Goal: Entertainment & Leisure: Browse casually

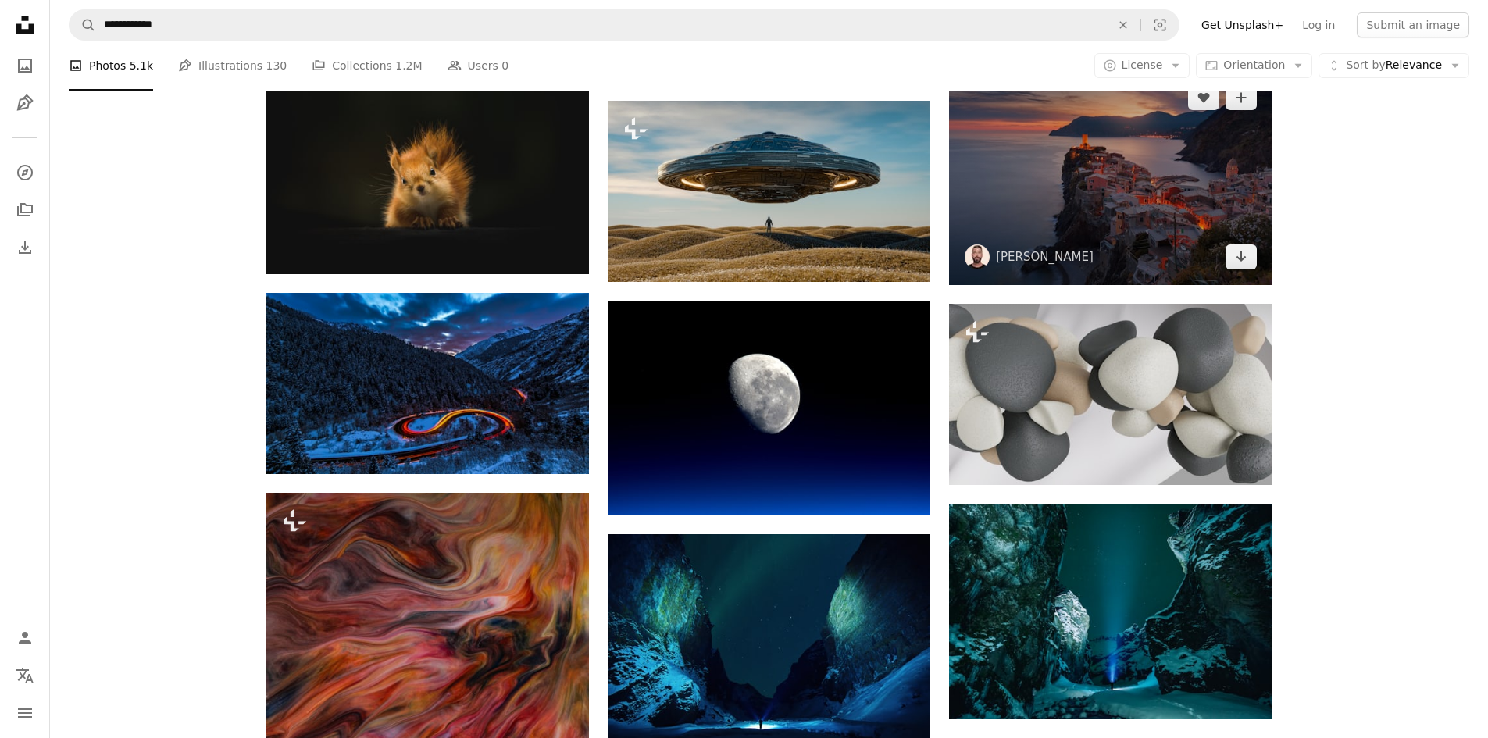
scroll to position [781, 0]
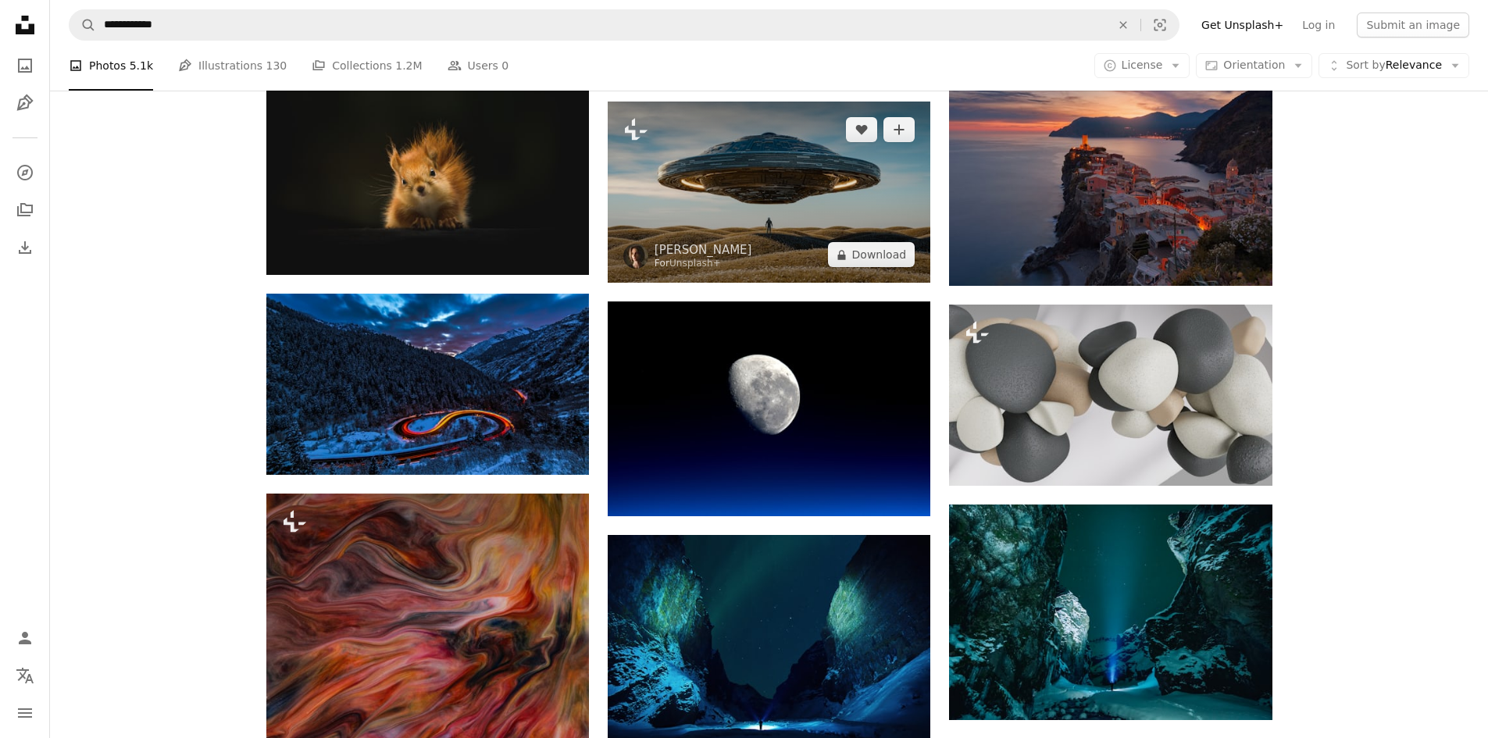
click at [798, 219] on img at bounding box center [769, 192] width 323 height 181
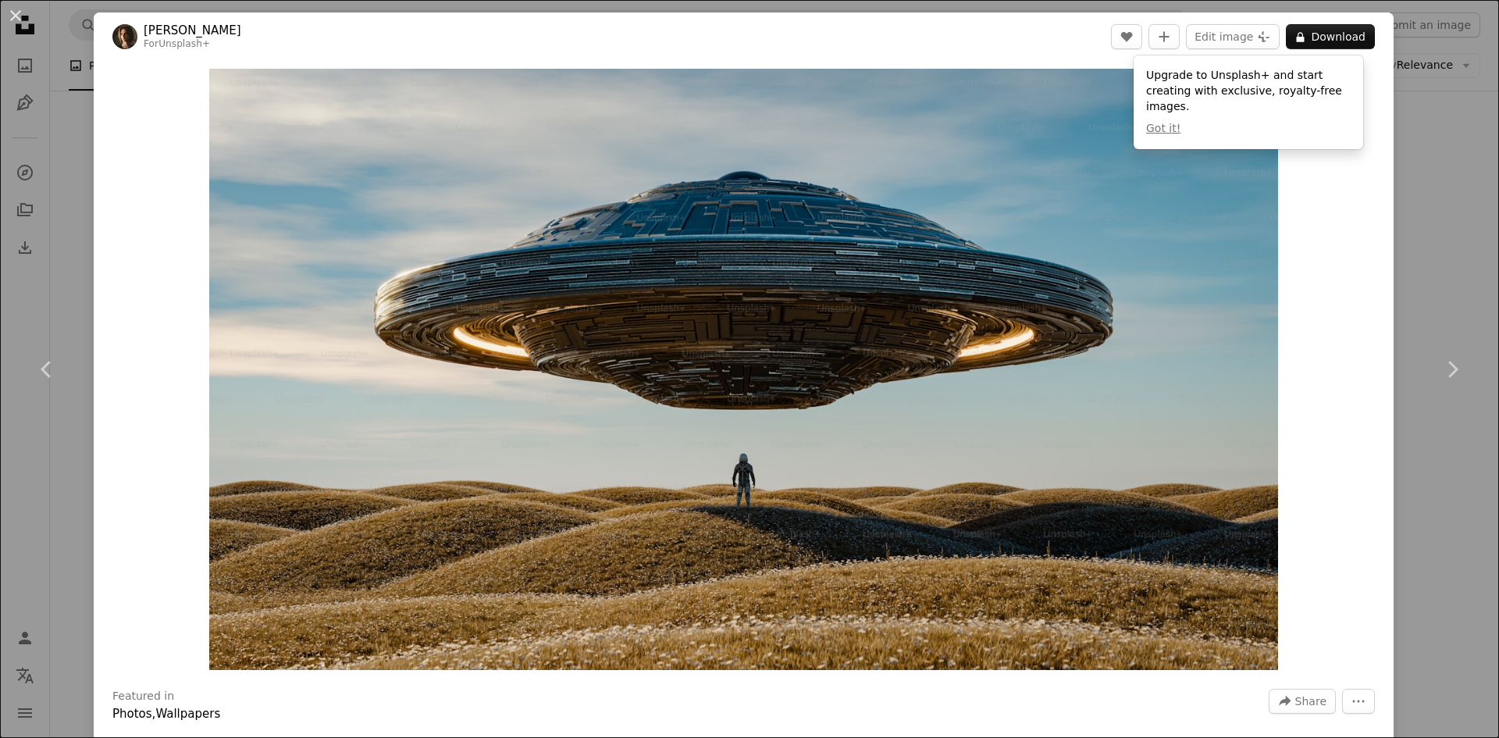
drag, startPoint x: 768, startPoint y: 276, endPoint x: 16, endPoint y: 21, distance: 793.9
click at [15, 18] on button "An X shape" at bounding box center [15, 15] width 19 height 19
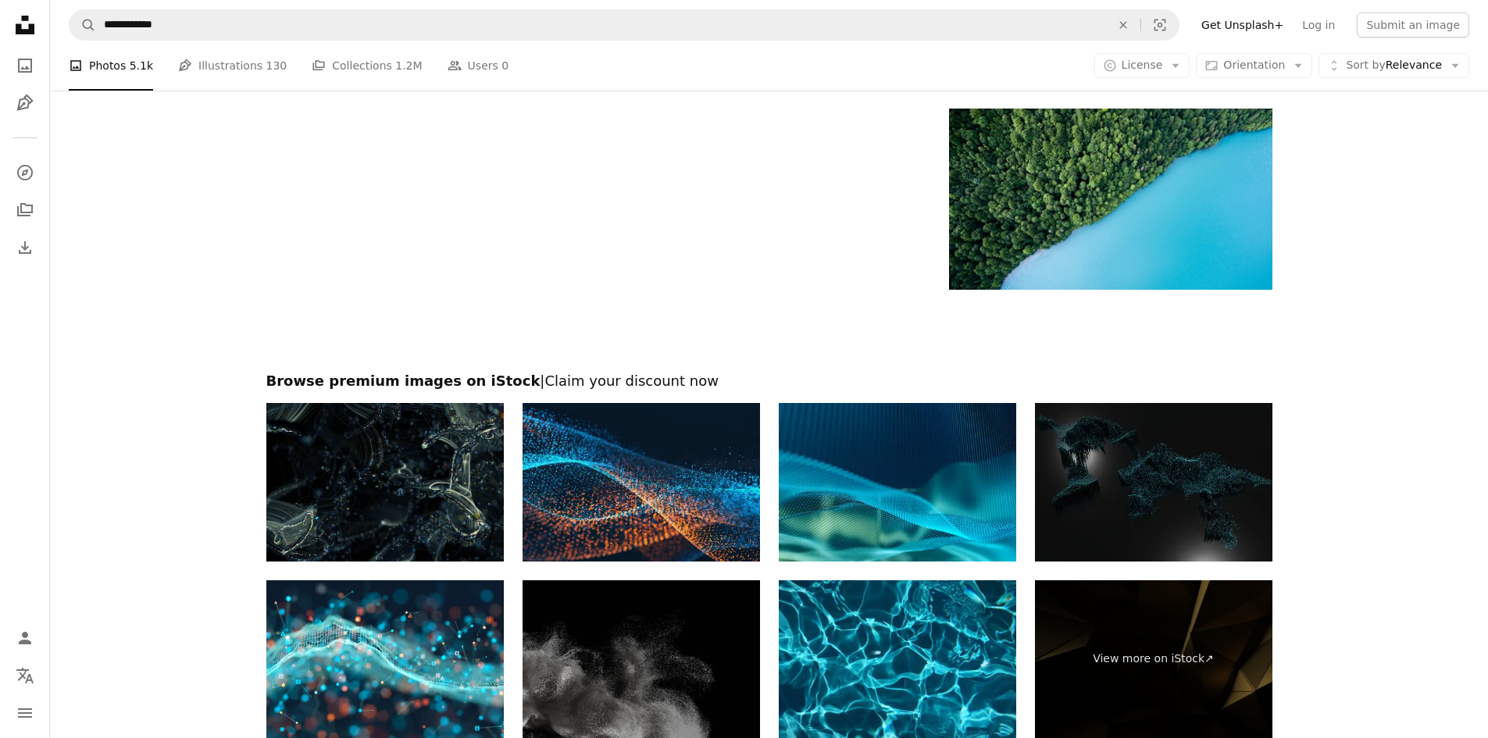
scroll to position [2404, 0]
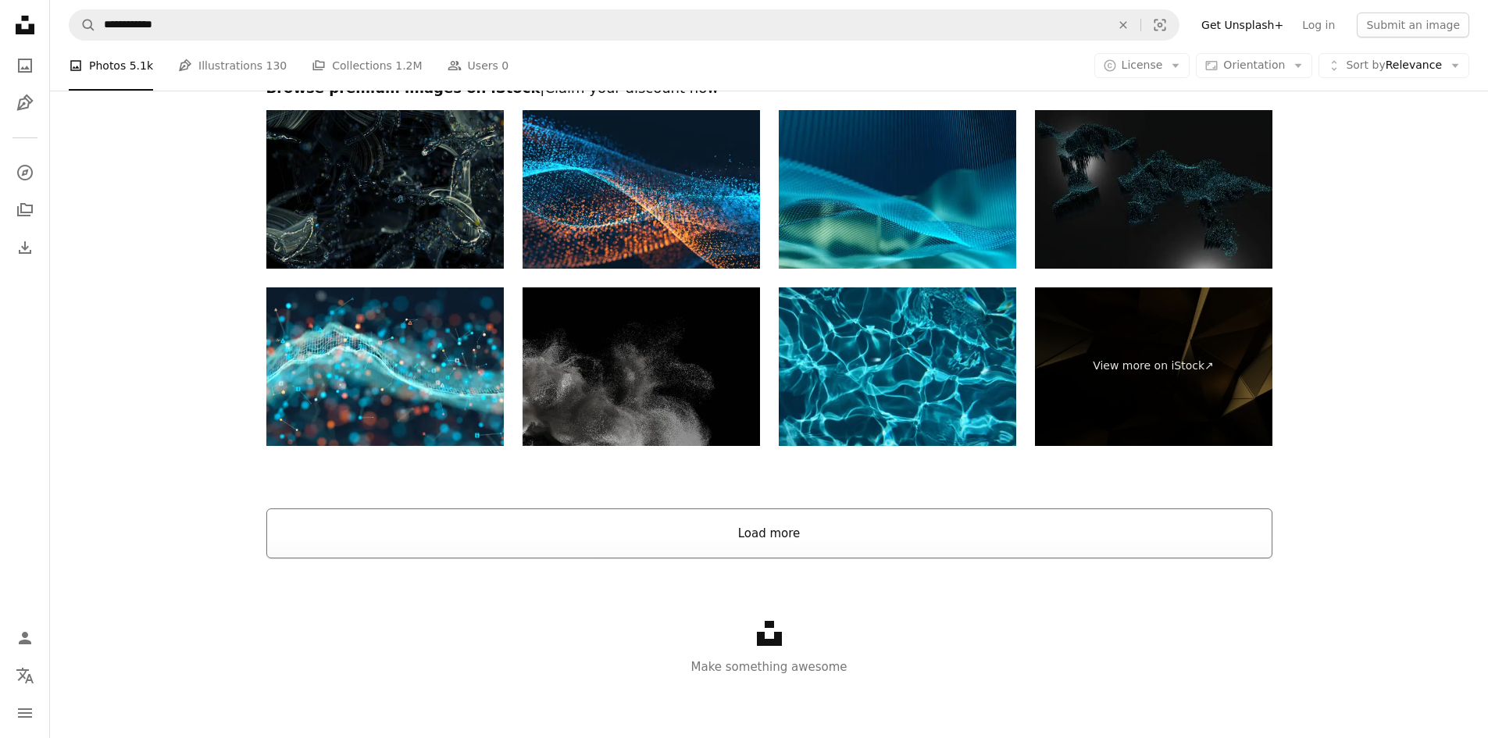
click at [765, 519] on button "Load more" at bounding box center [769, 533] width 1006 height 50
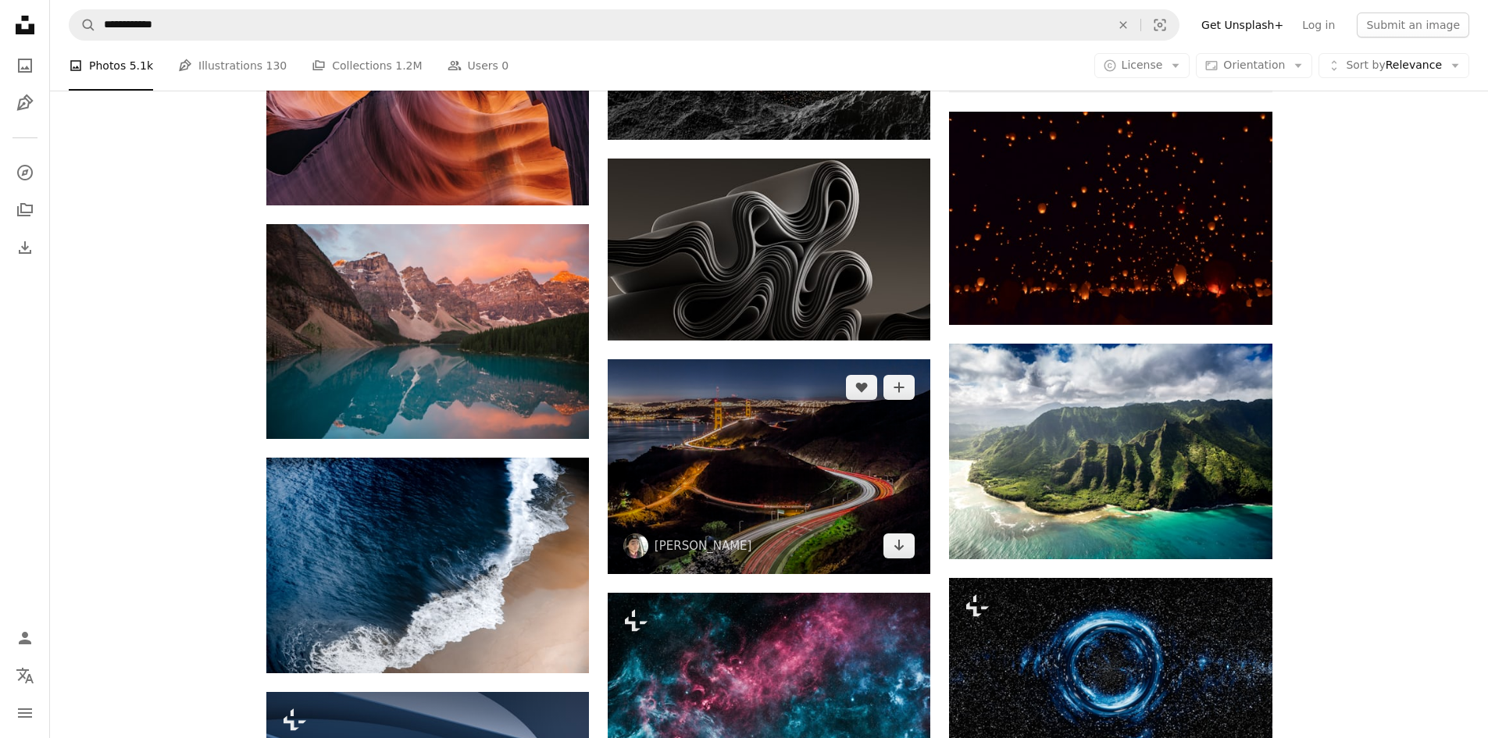
scroll to position [5840, 0]
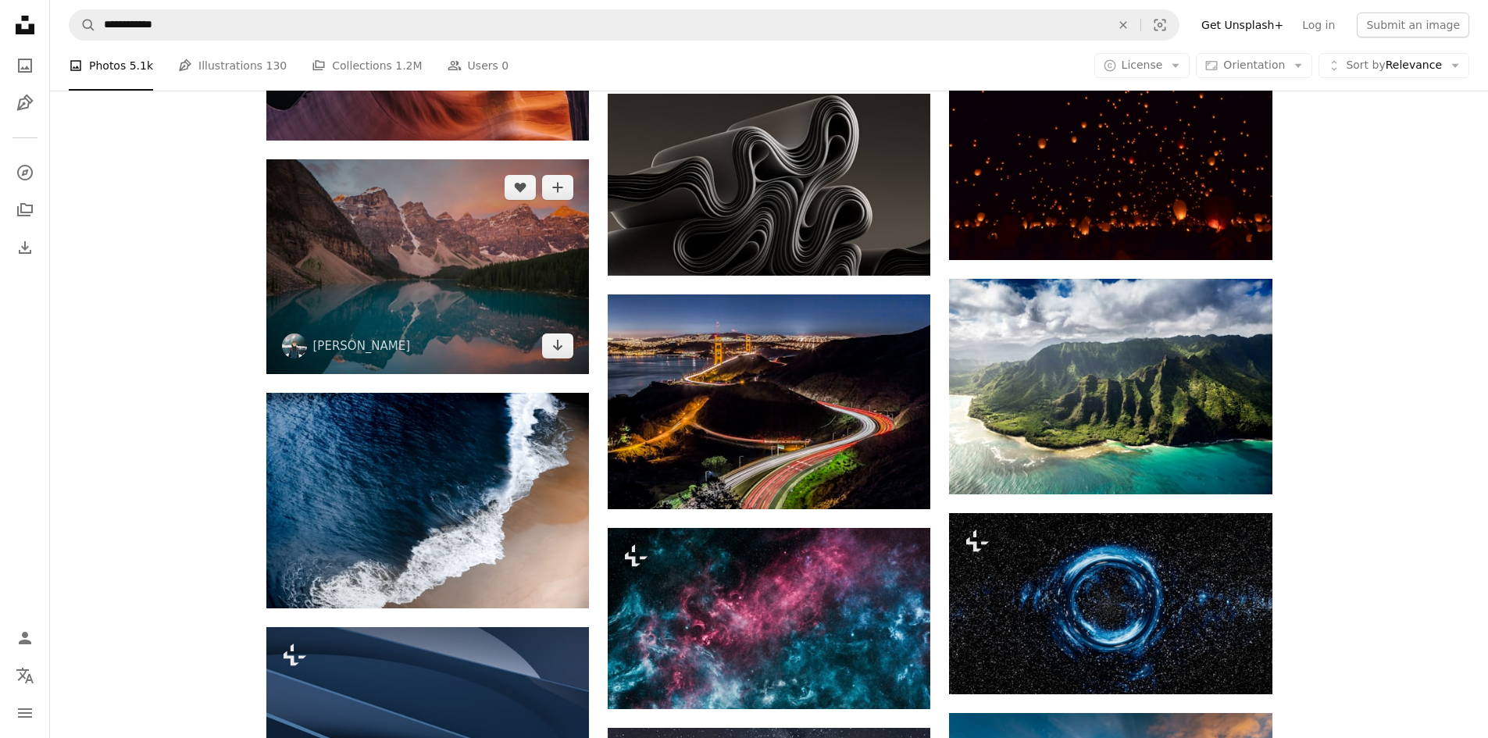
click at [440, 277] on img at bounding box center [427, 266] width 323 height 215
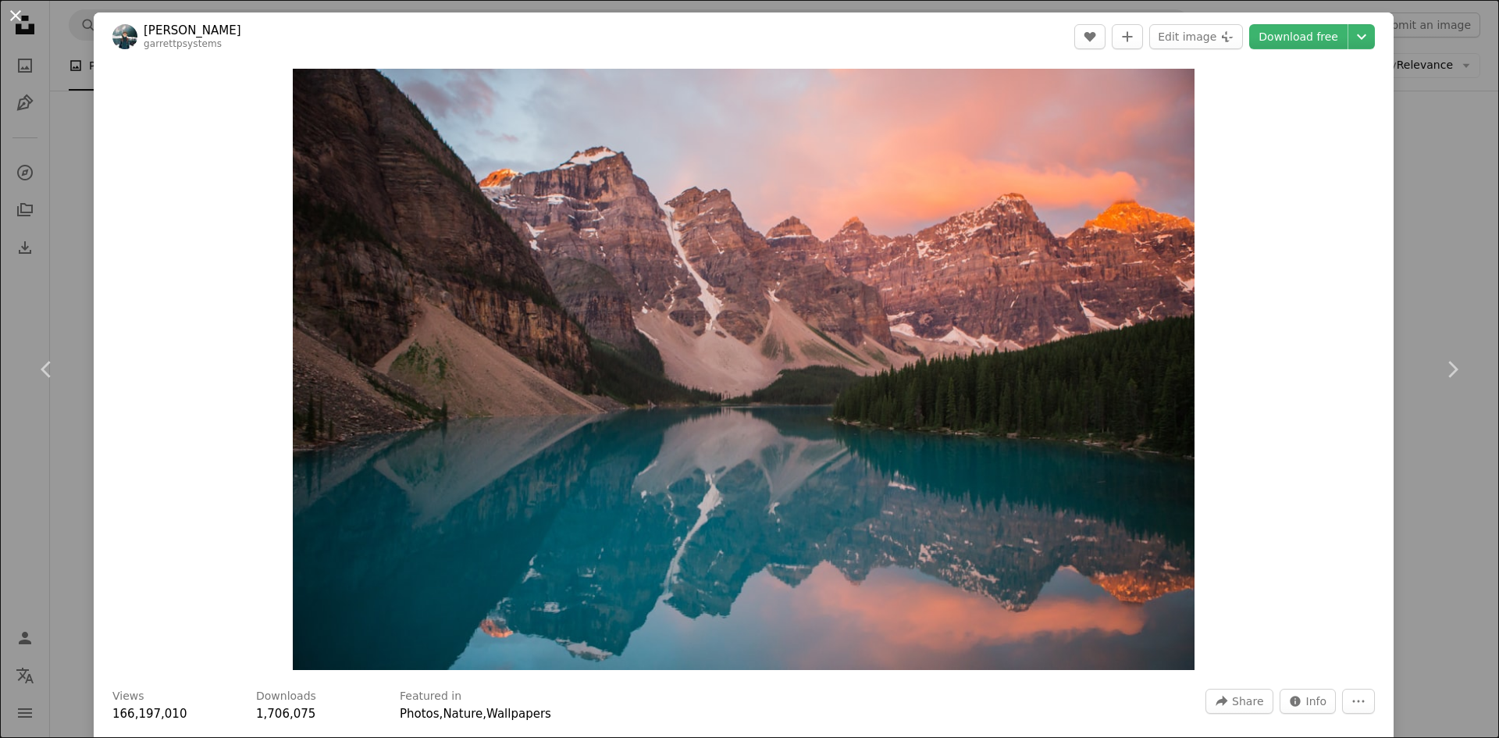
drag, startPoint x: 23, startPoint y: 26, endPoint x: 20, endPoint y: 41, distance: 15.2
click at [23, 25] on button "An X shape" at bounding box center [15, 15] width 19 height 19
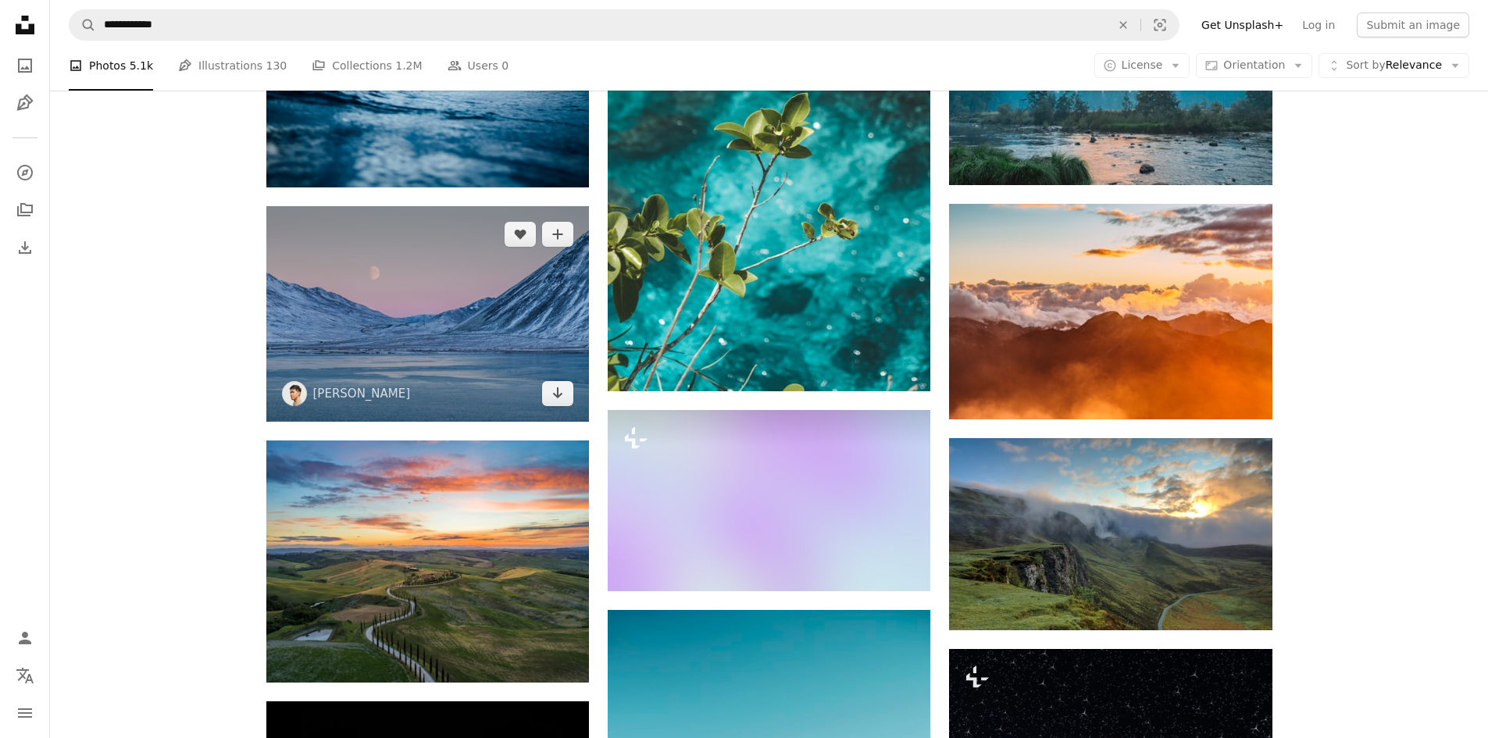
scroll to position [15679, 0]
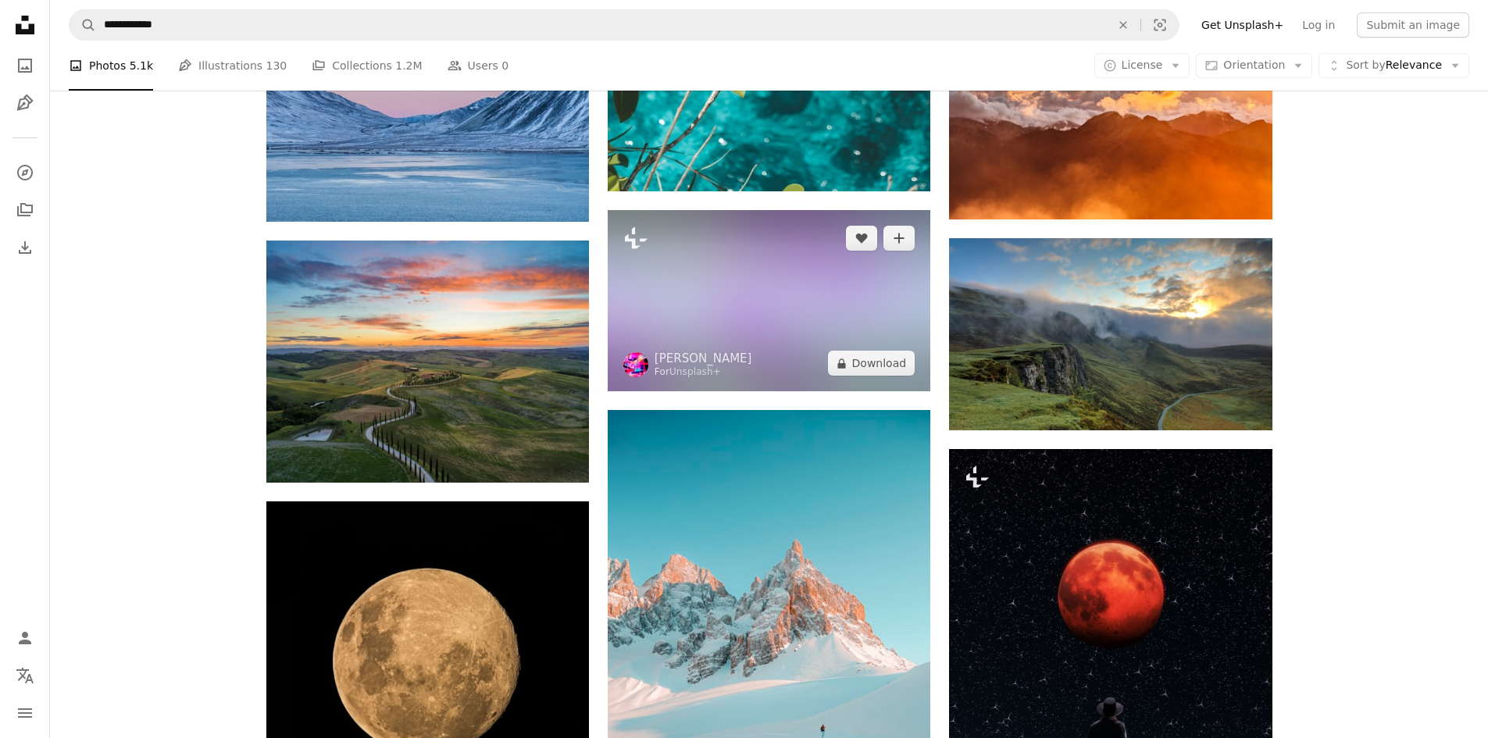
click at [715, 270] on img at bounding box center [769, 300] width 323 height 181
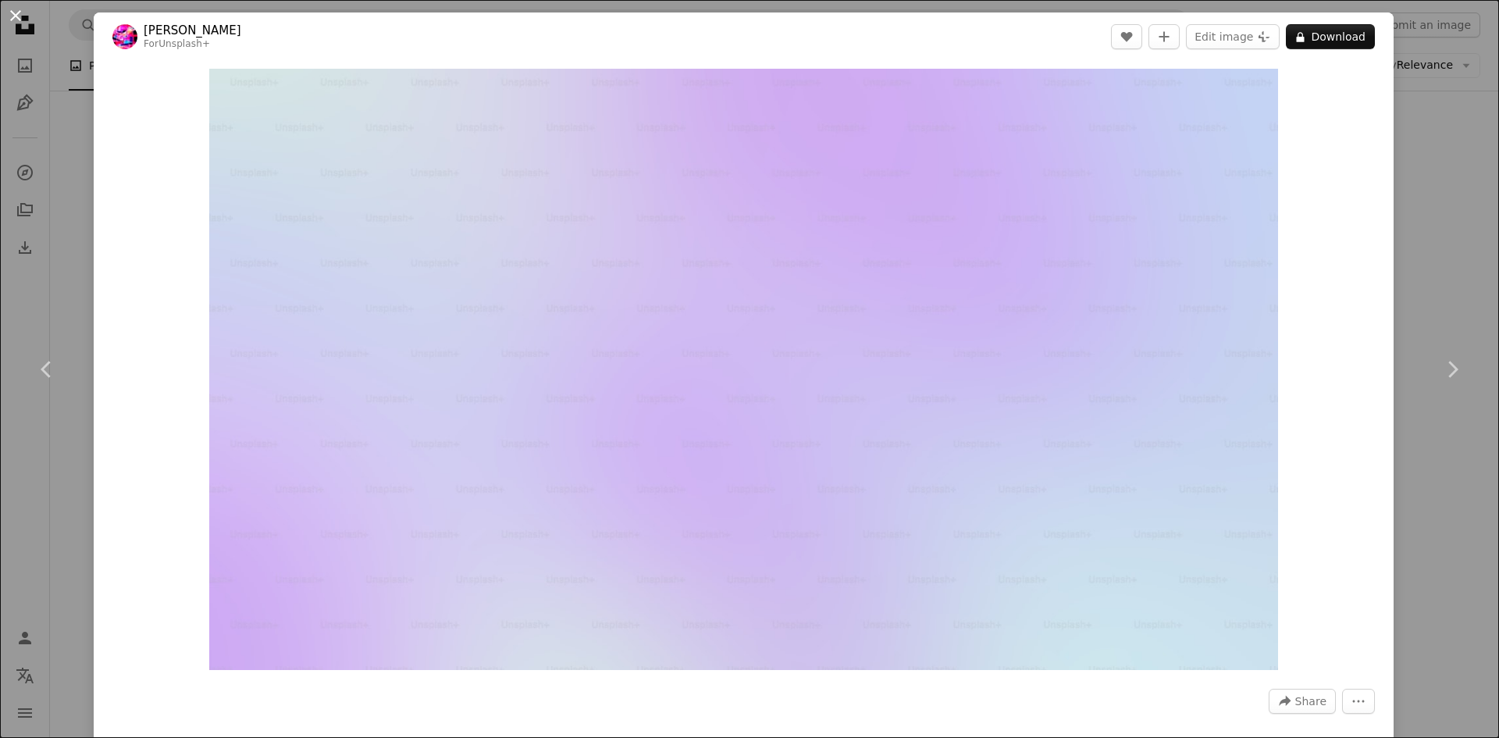
click at [19, 16] on button "An X shape" at bounding box center [15, 15] width 19 height 19
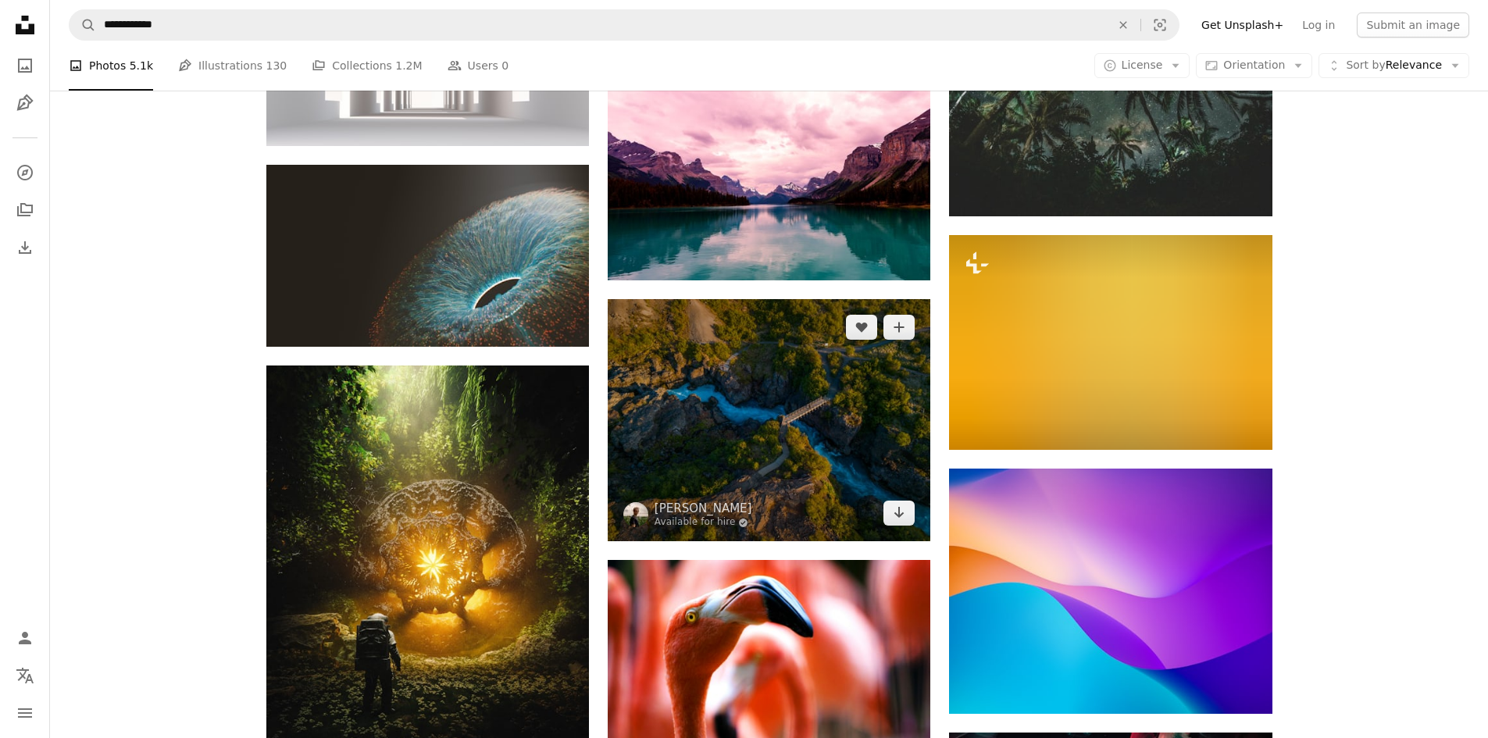
scroll to position [23410, 0]
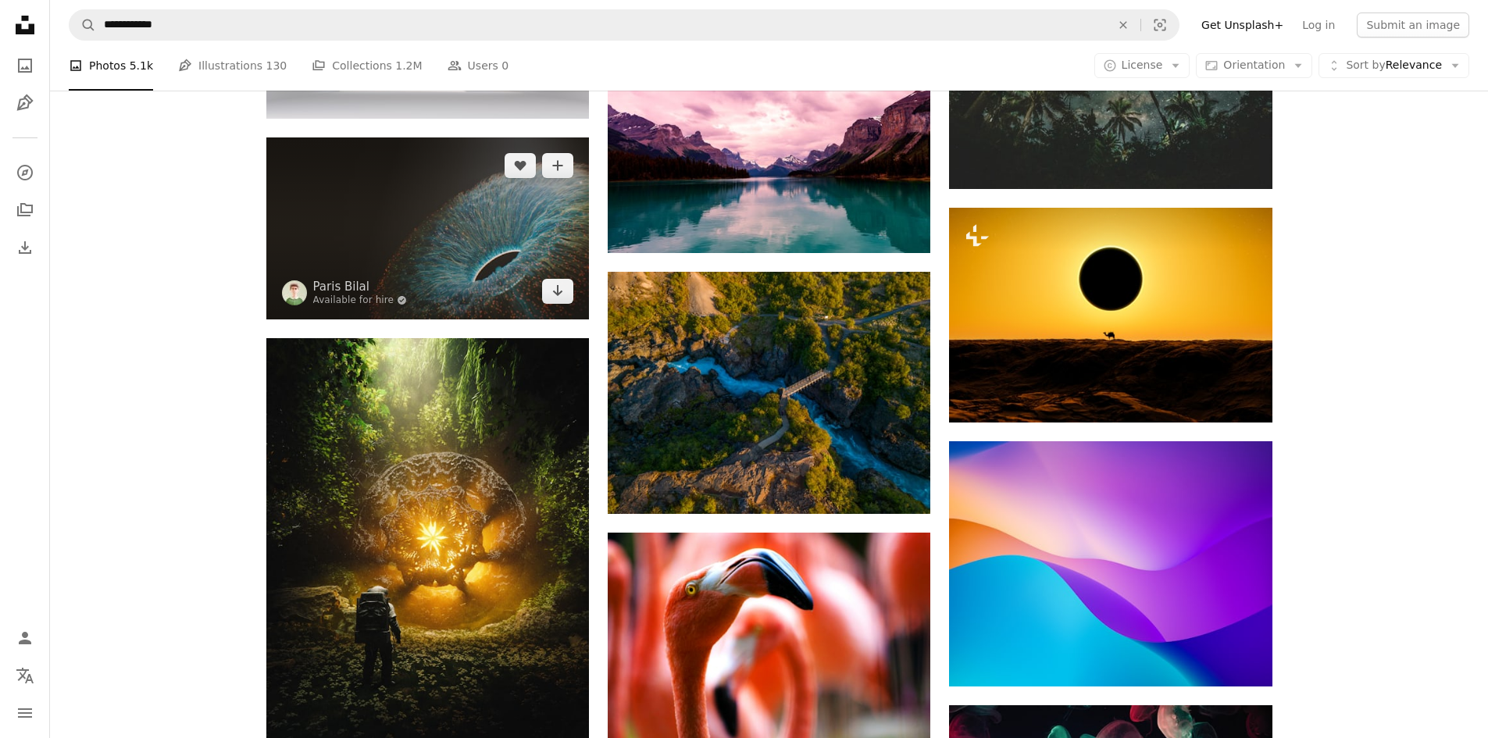
click at [458, 236] on img at bounding box center [427, 227] width 323 height 181
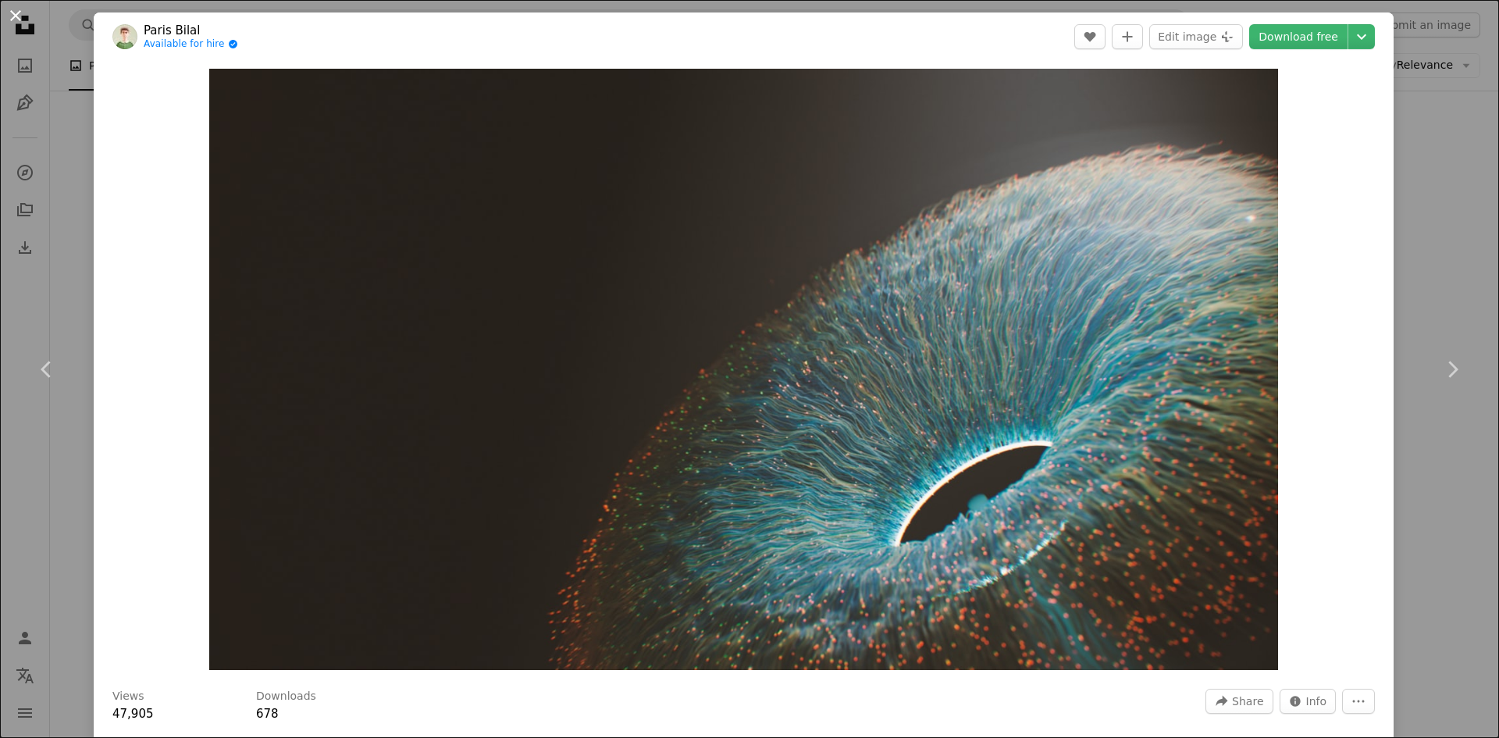
click at [6, 16] on button "An X shape" at bounding box center [15, 15] width 19 height 19
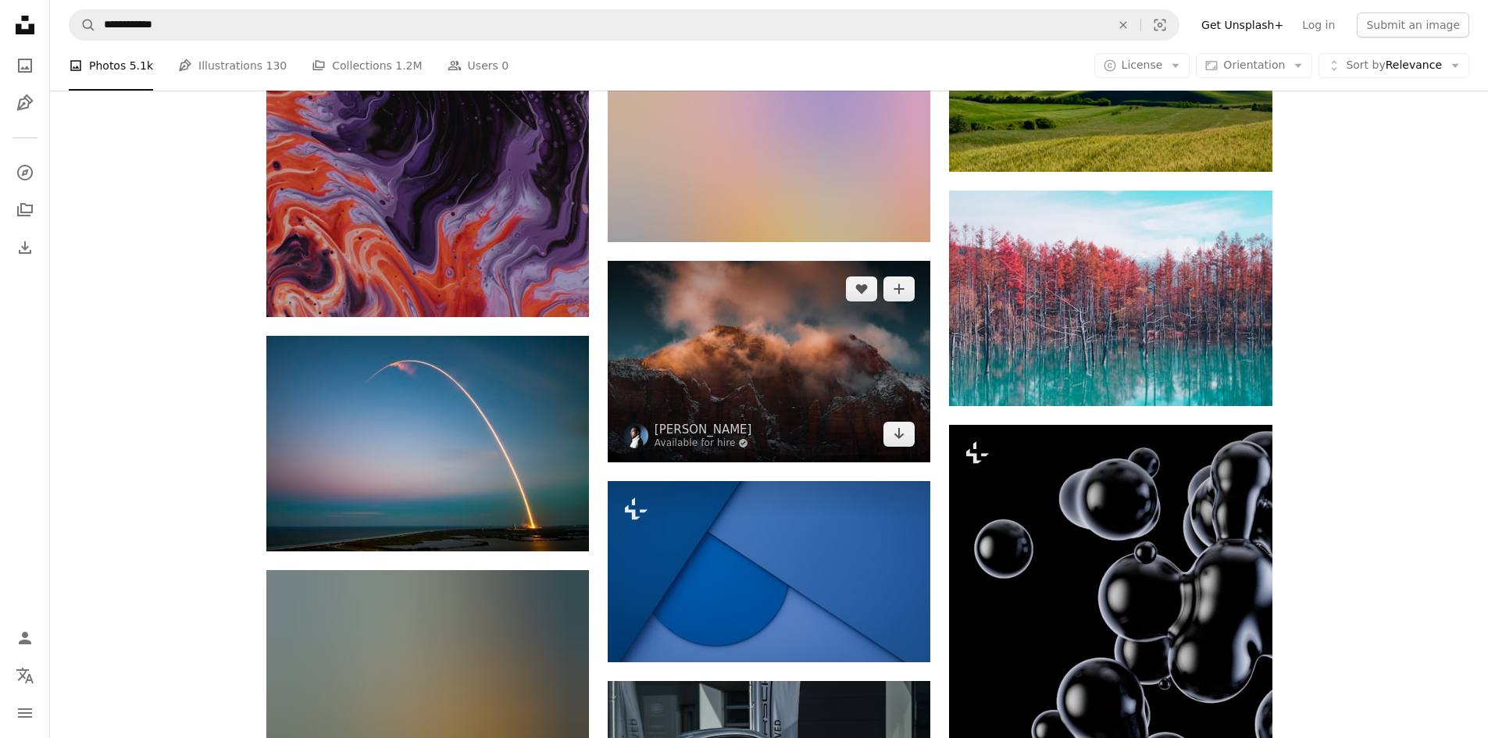
scroll to position [32156, 0]
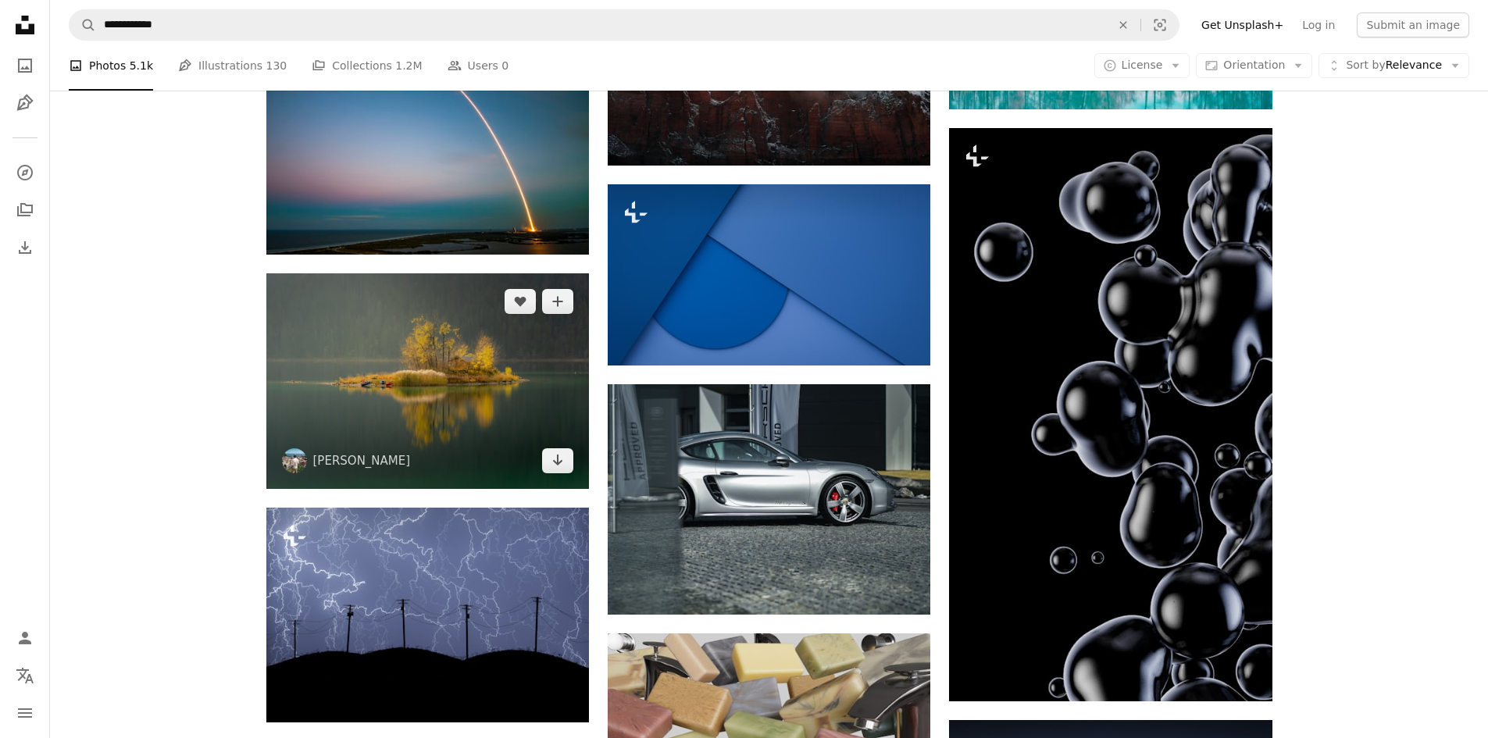
click at [408, 357] on img at bounding box center [427, 381] width 323 height 216
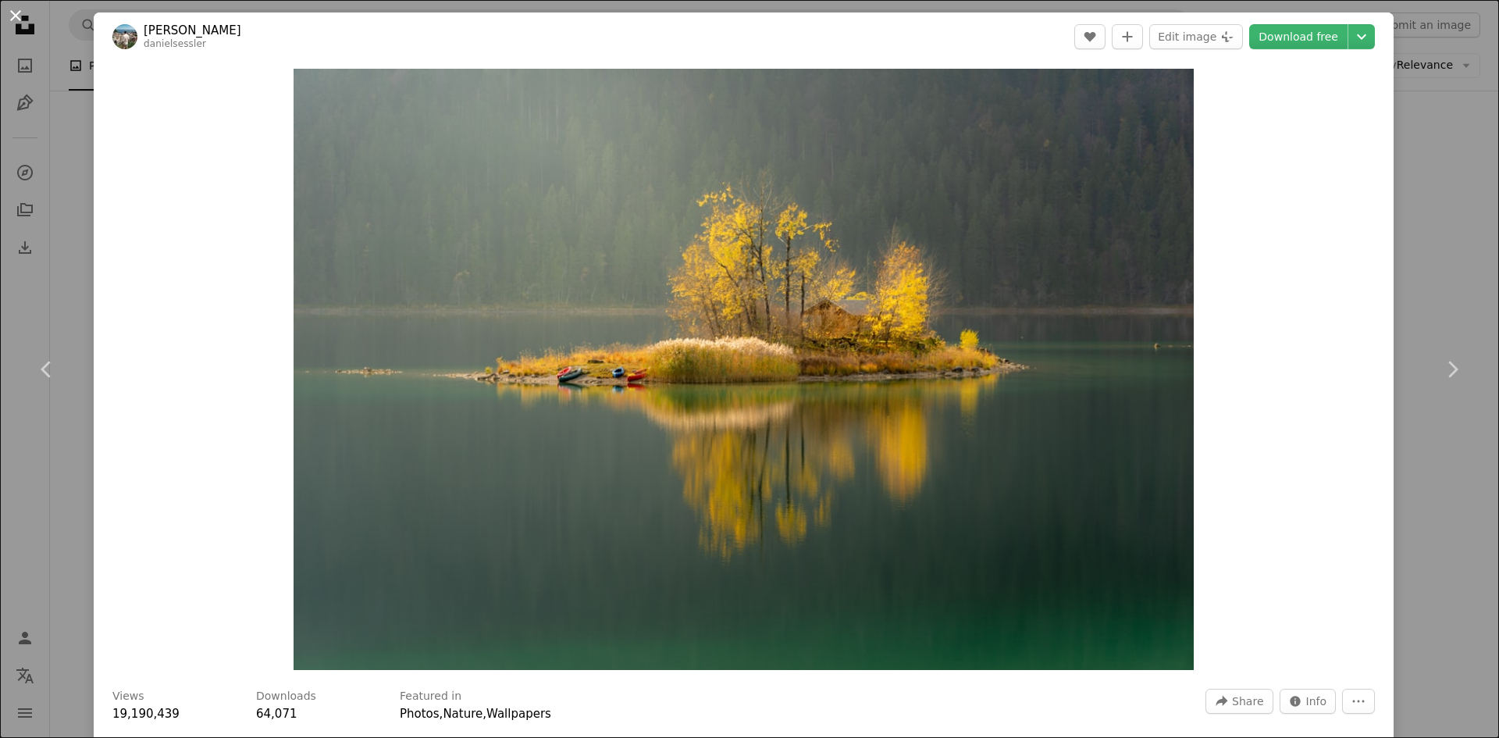
click at [13, 23] on button "An X shape" at bounding box center [15, 15] width 19 height 19
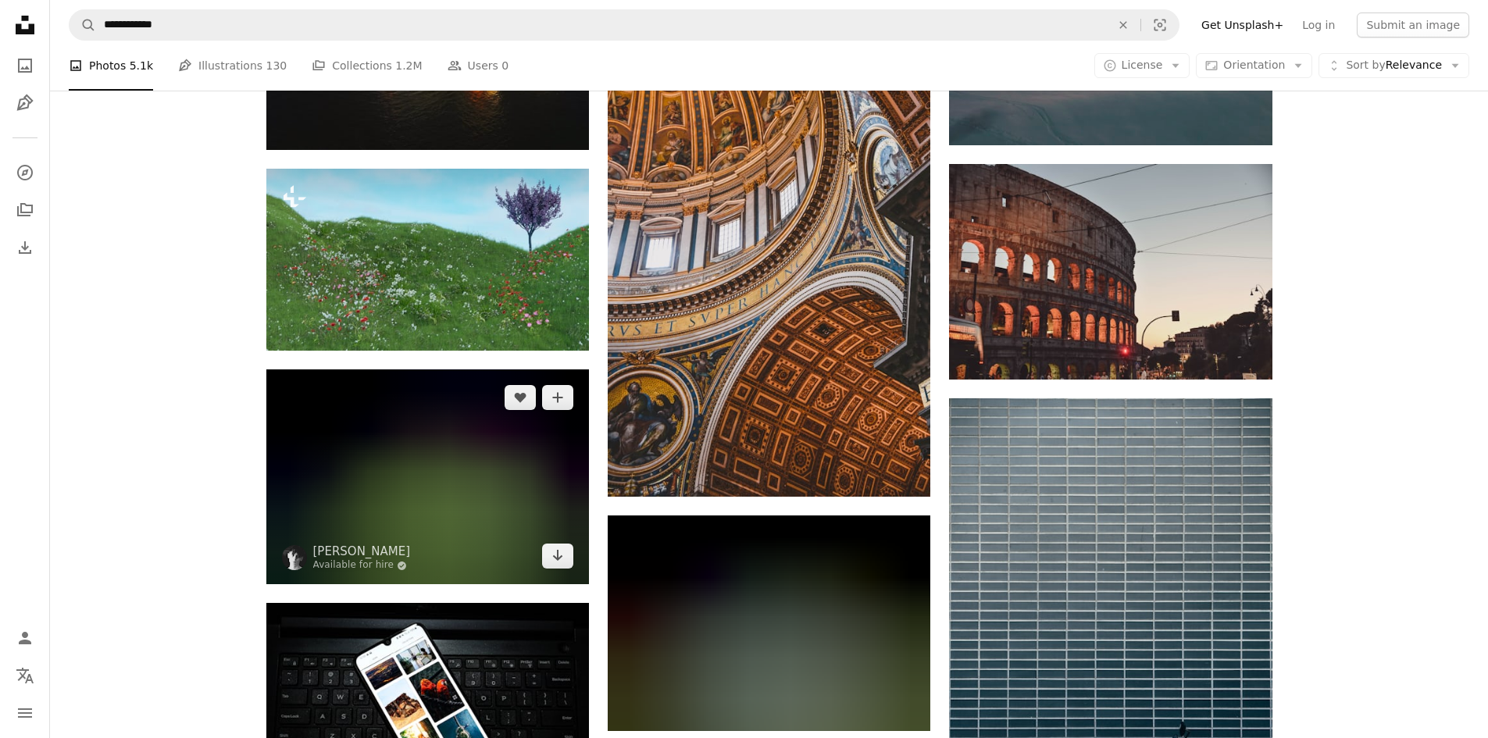
scroll to position [40512, 0]
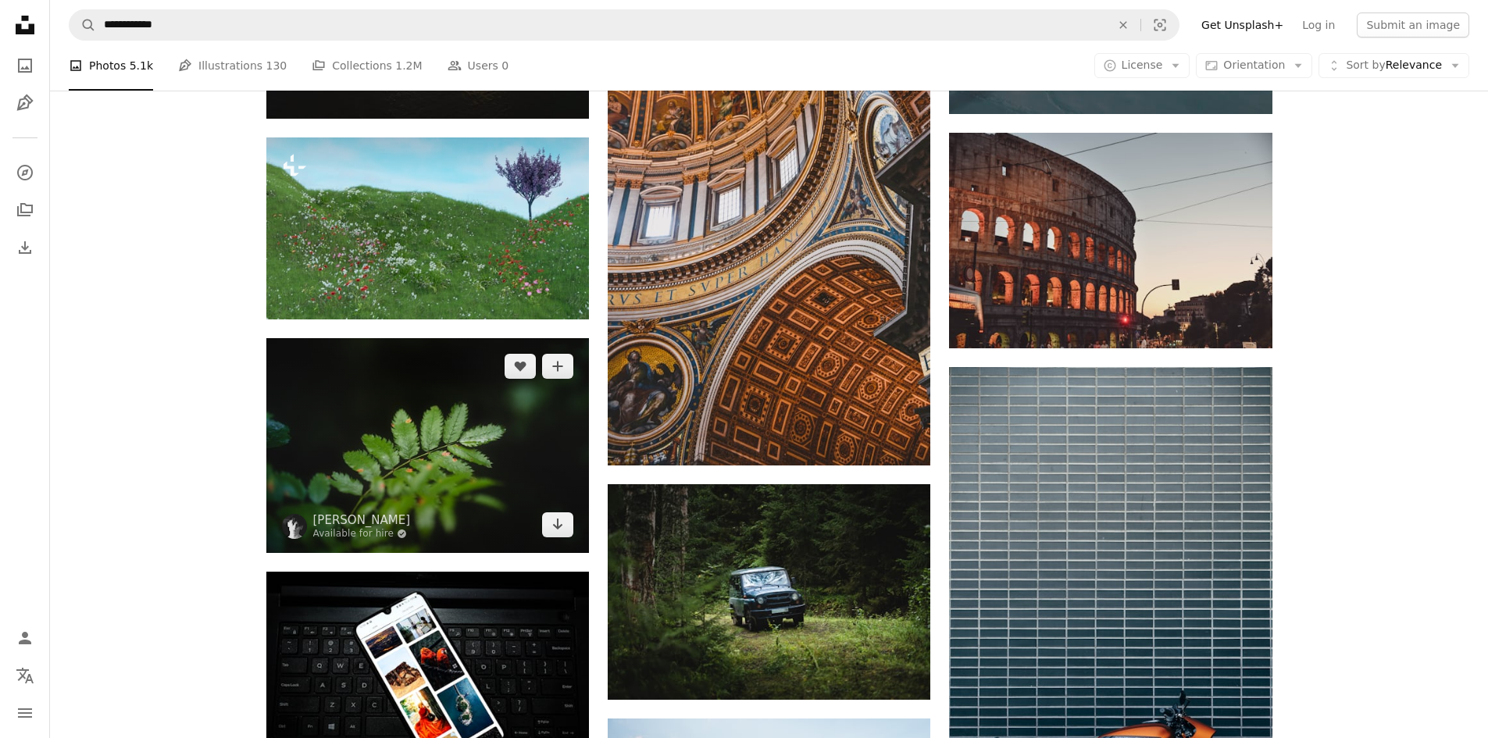
click at [437, 407] on img at bounding box center [427, 445] width 323 height 215
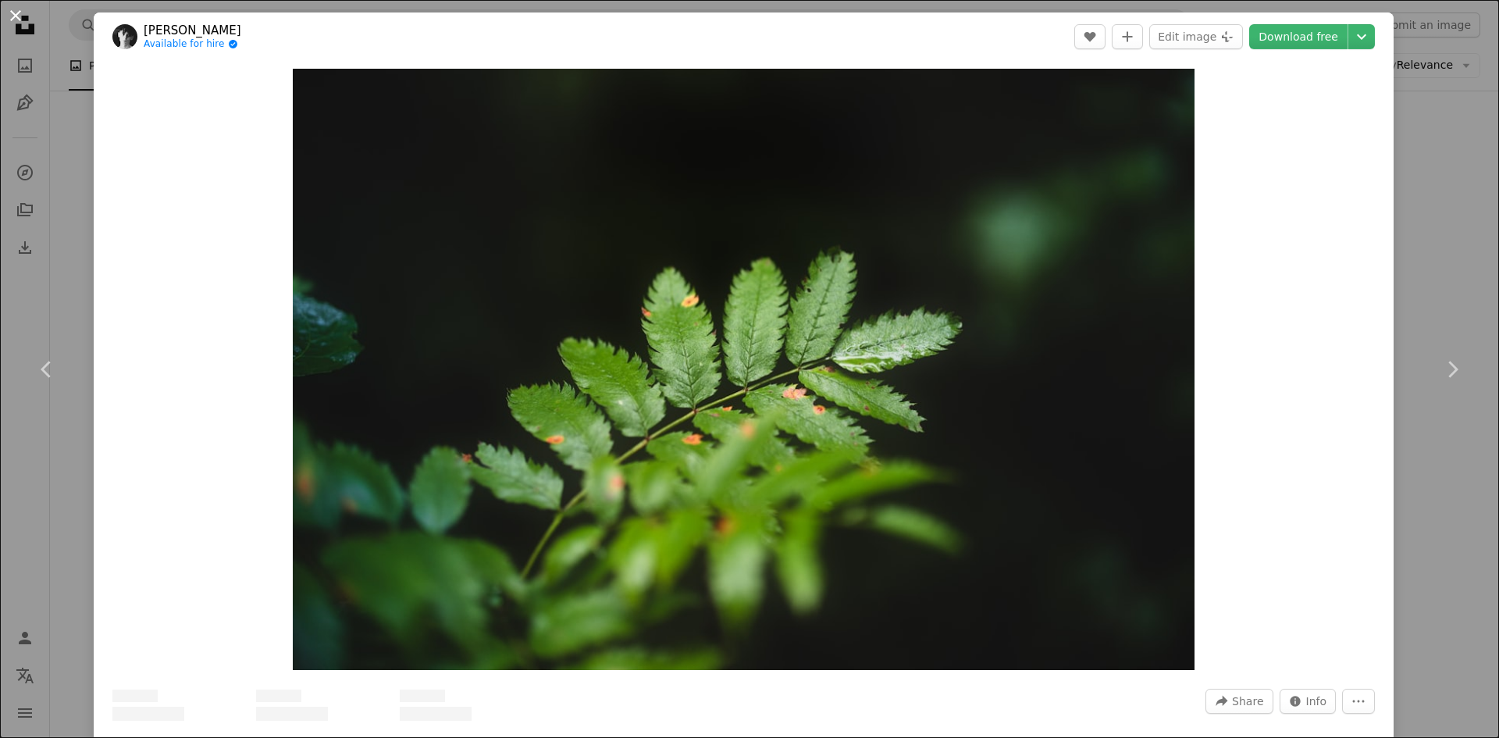
click at [18, 16] on button "An X shape" at bounding box center [15, 15] width 19 height 19
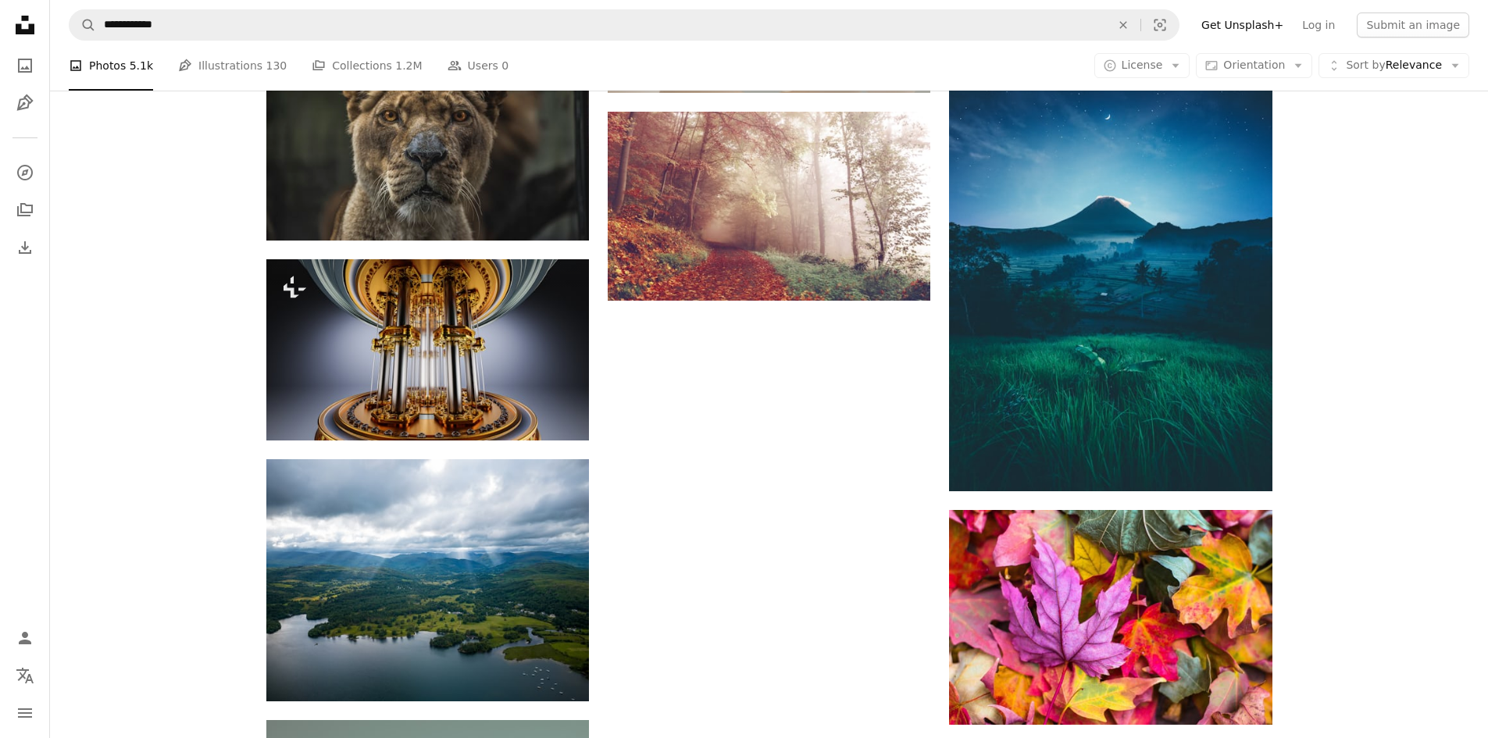
scroll to position [41215, 0]
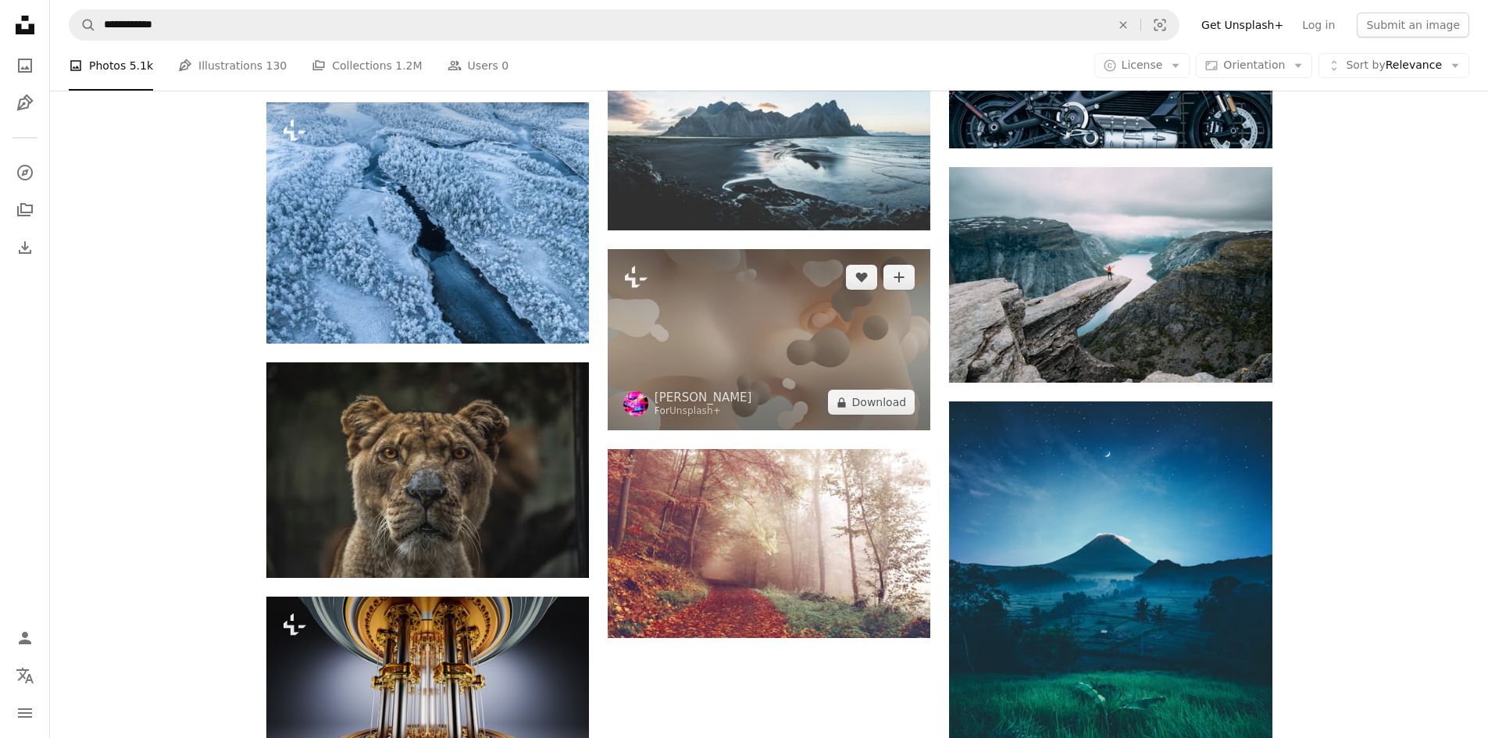
click at [790, 311] on img at bounding box center [769, 339] width 323 height 181
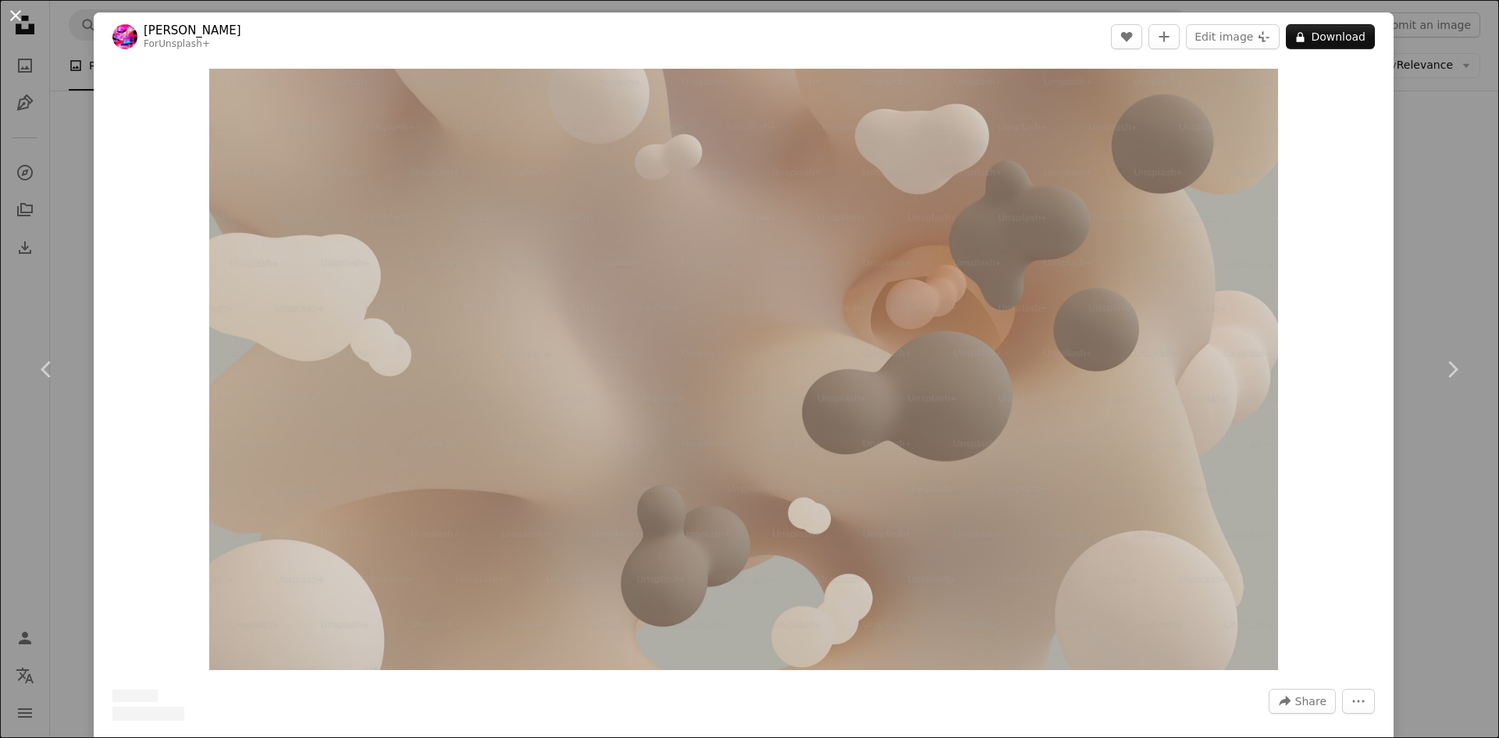
click at [25, 15] on button "An X shape" at bounding box center [15, 15] width 19 height 19
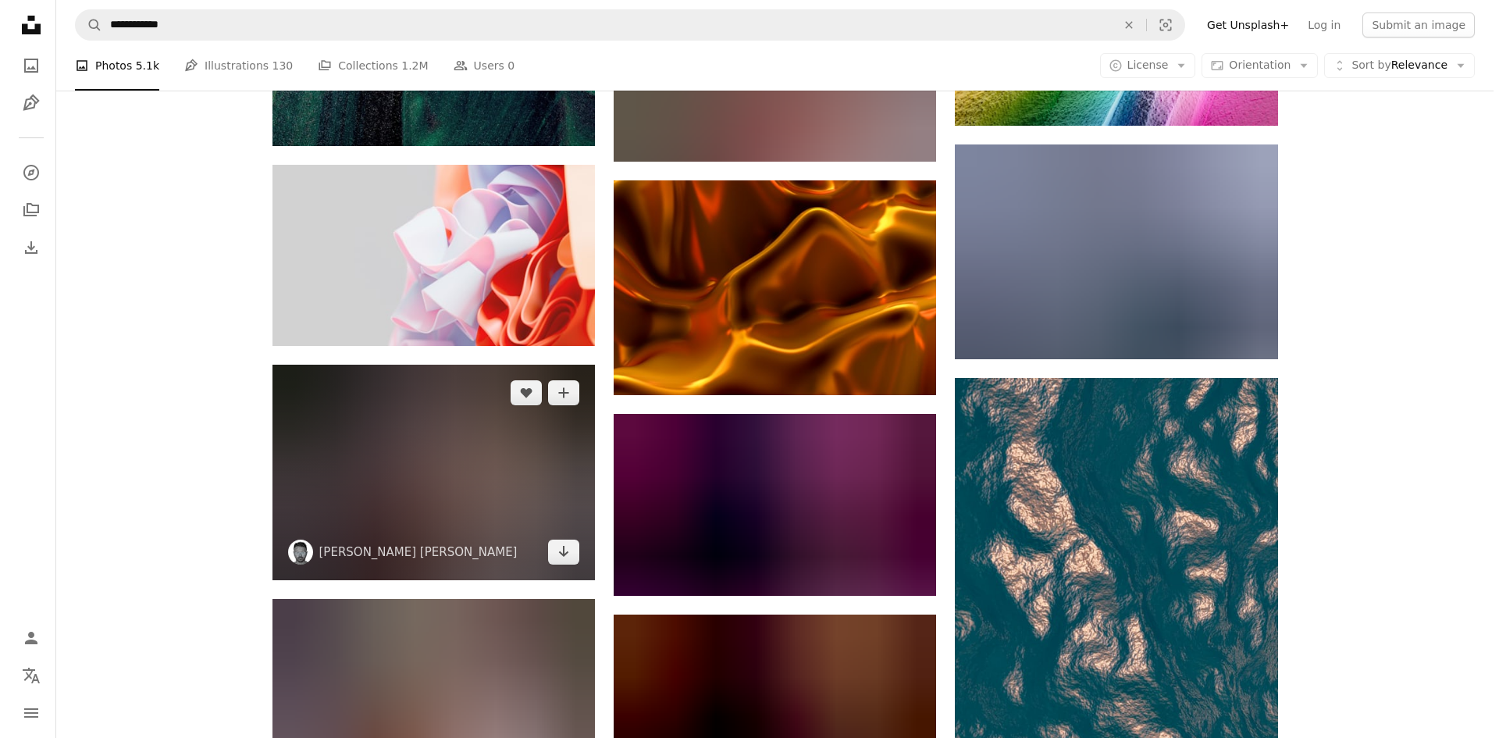
scroll to position [56880, 0]
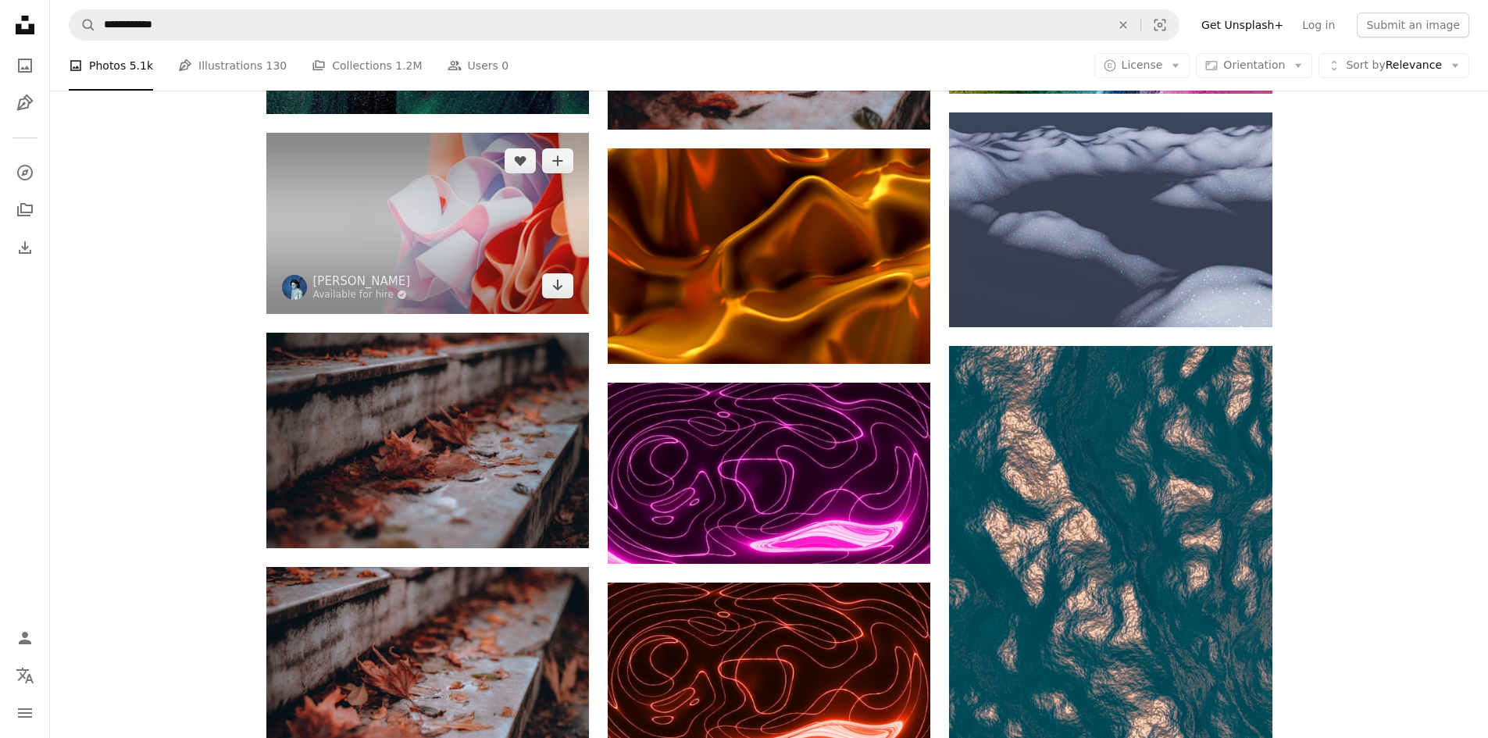
click at [427, 201] on img at bounding box center [427, 223] width 323 height 181
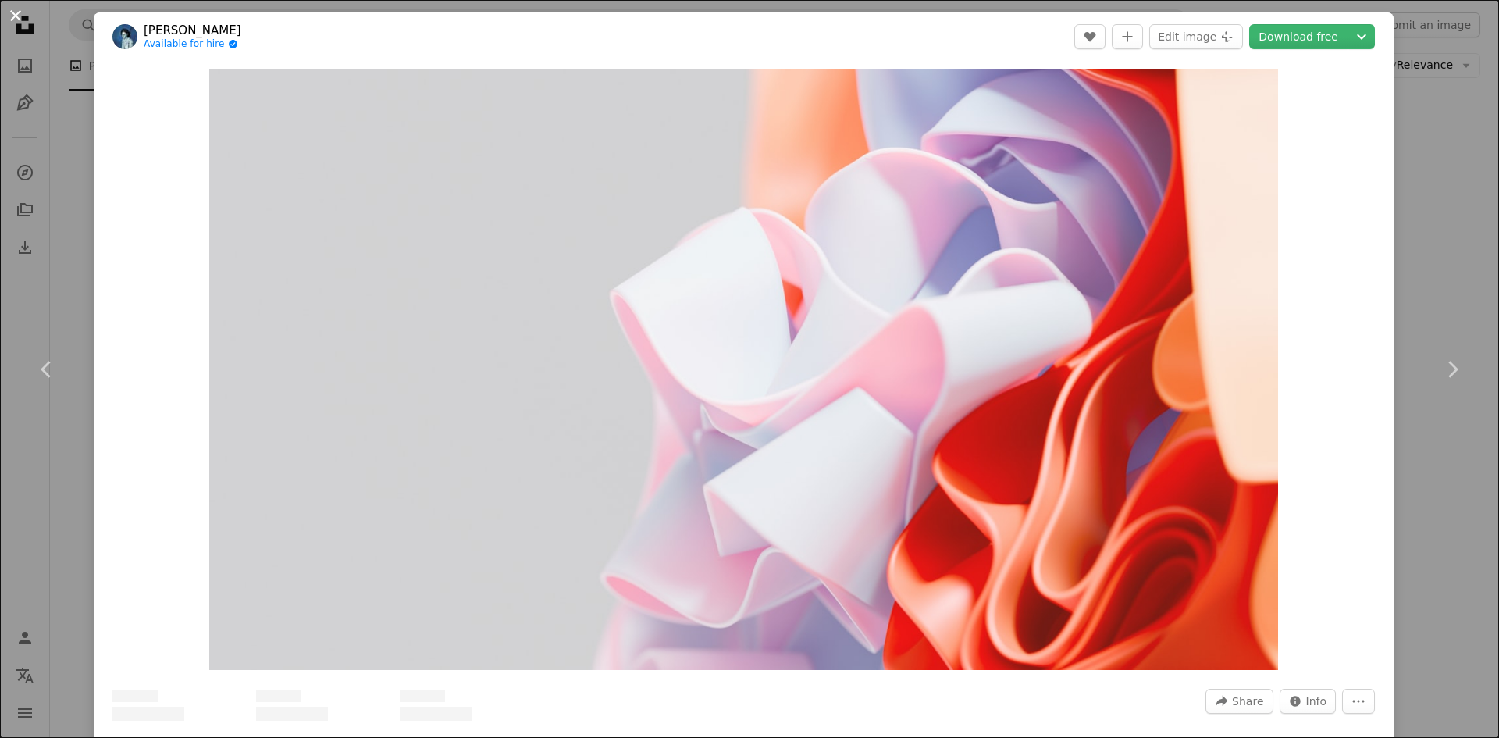
click at [16, 17] on button "An X shape" at bounding box center [15, 15] width 19 height 19
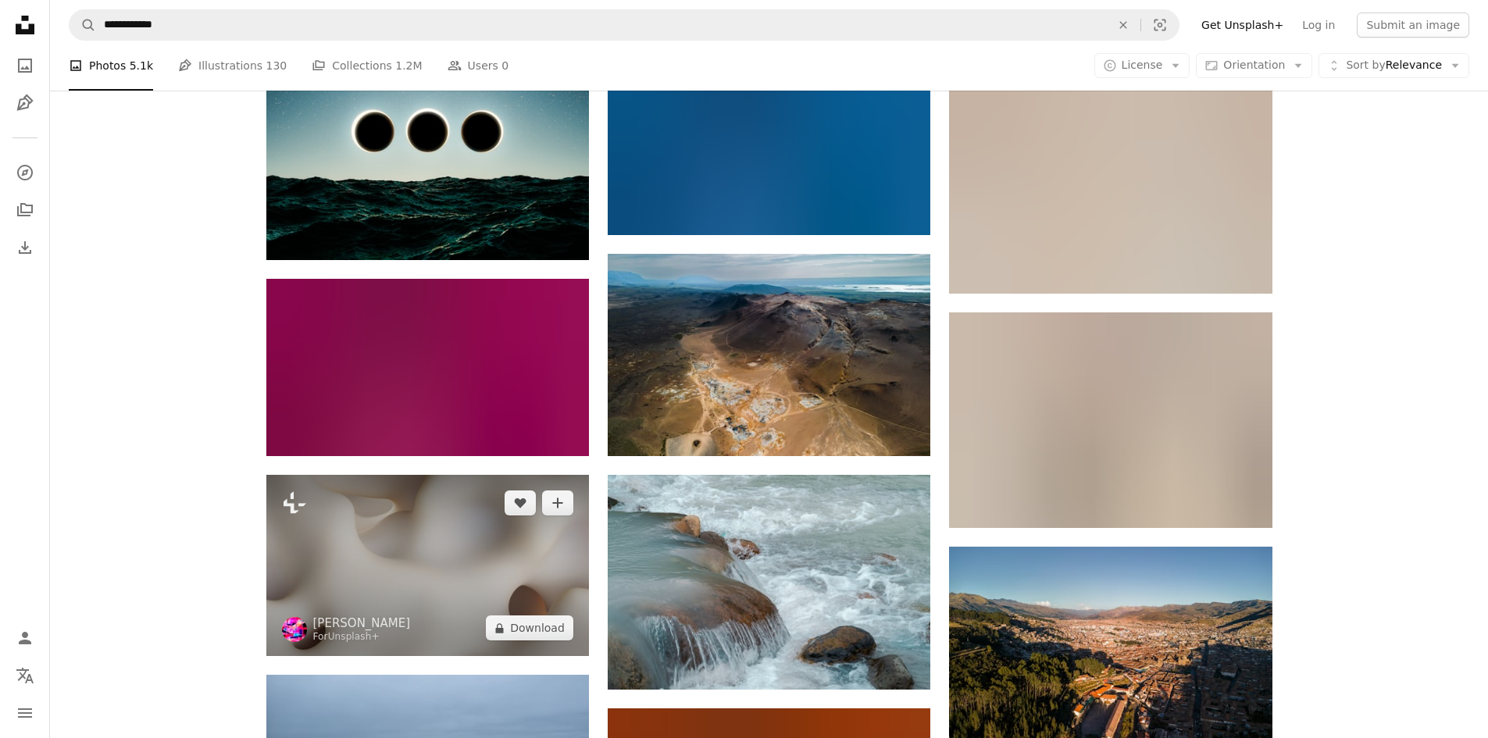
scroll to position [70253, 0]
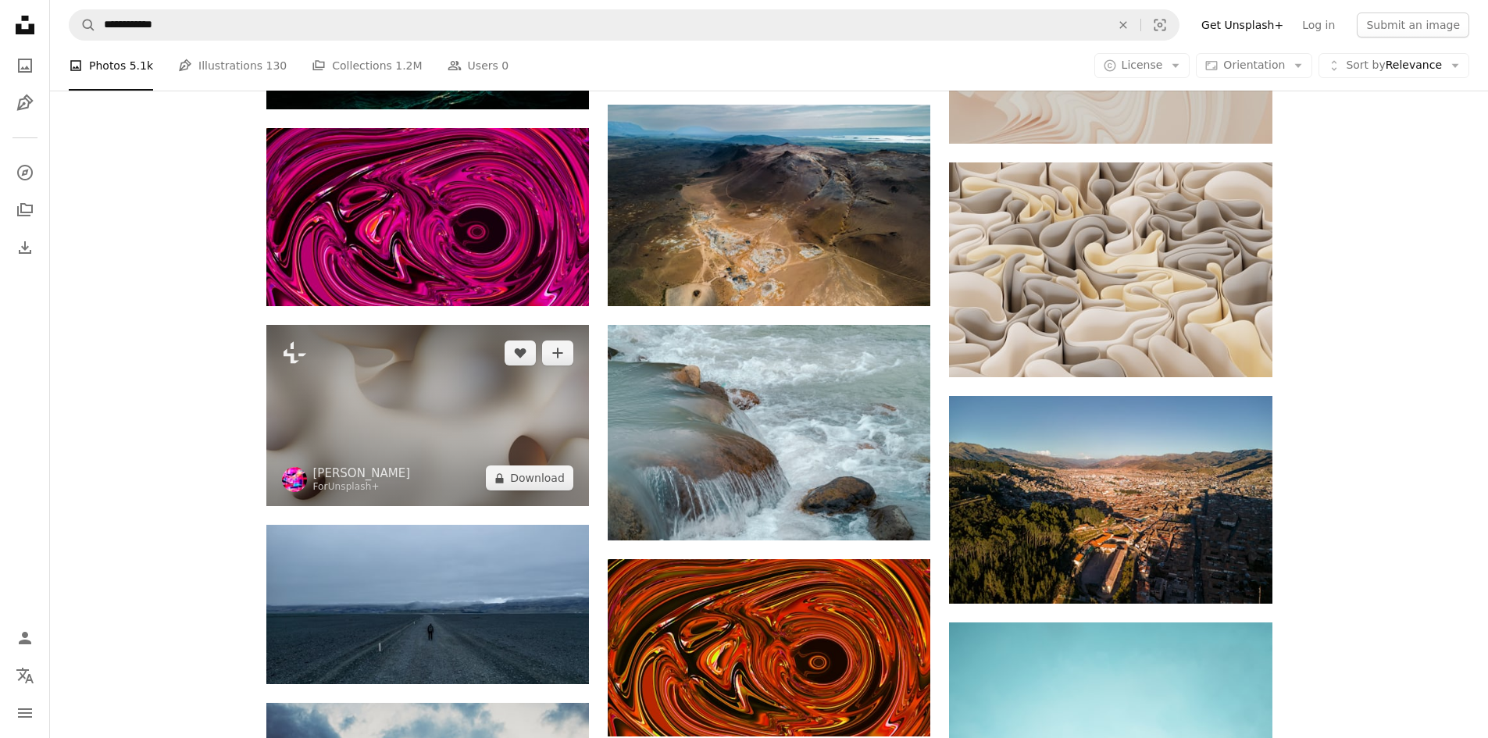
click at [389, 397] on img at bounding box center [427, 415] width 323 height 181
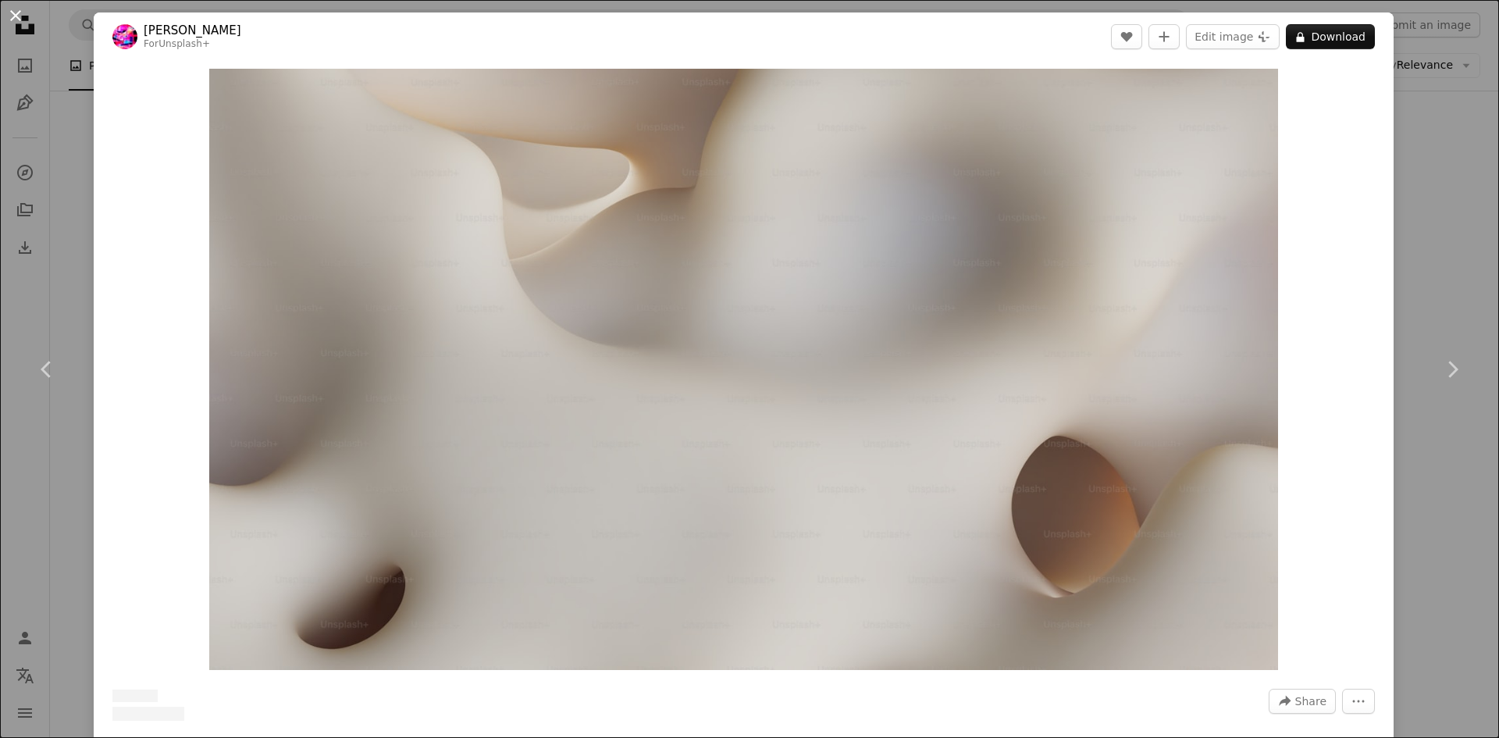
click at [14, 9] on button "An X shape" at bounding box center [15, 15] width 19 height 19
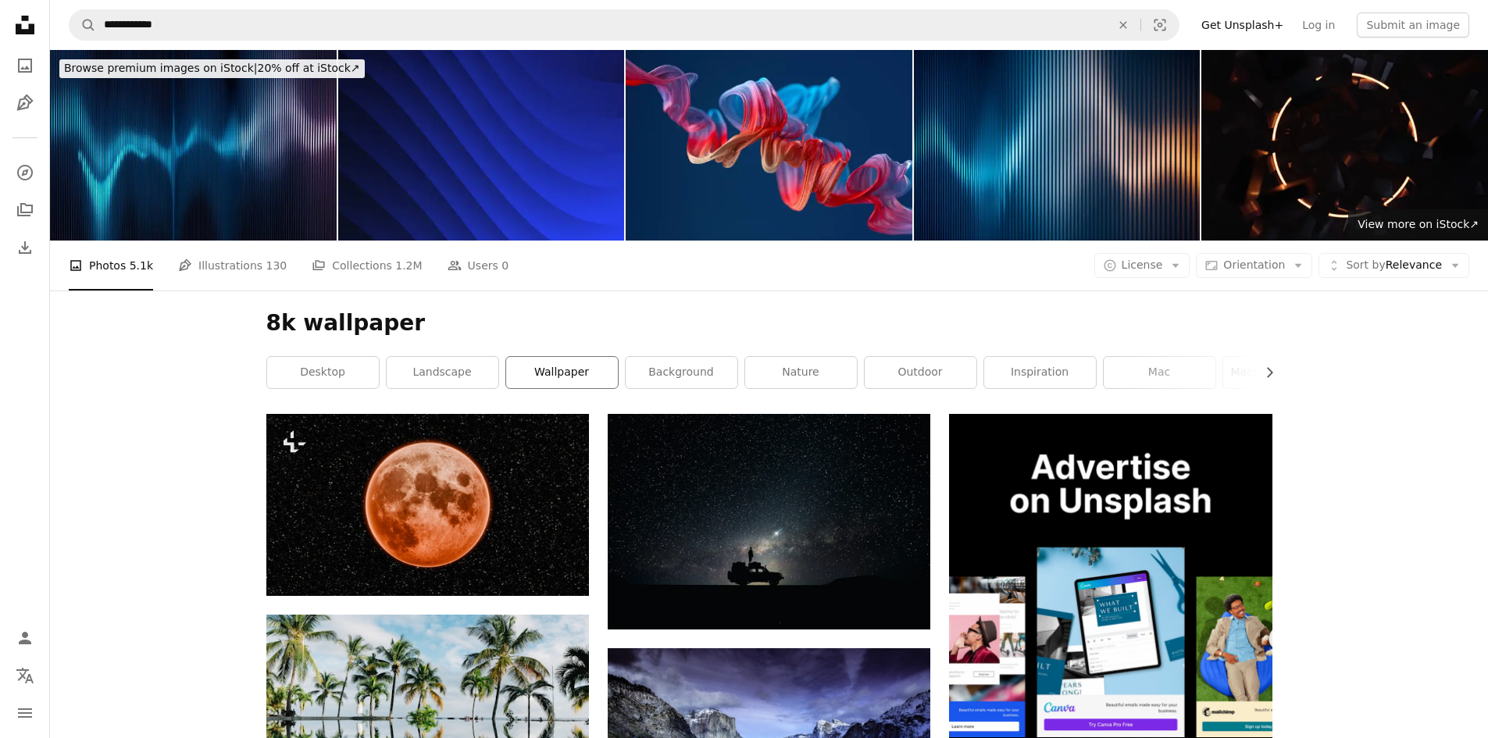
click at [587, 378] on link "wallpaper" at bounding box center [562, 372] width 112 height 31
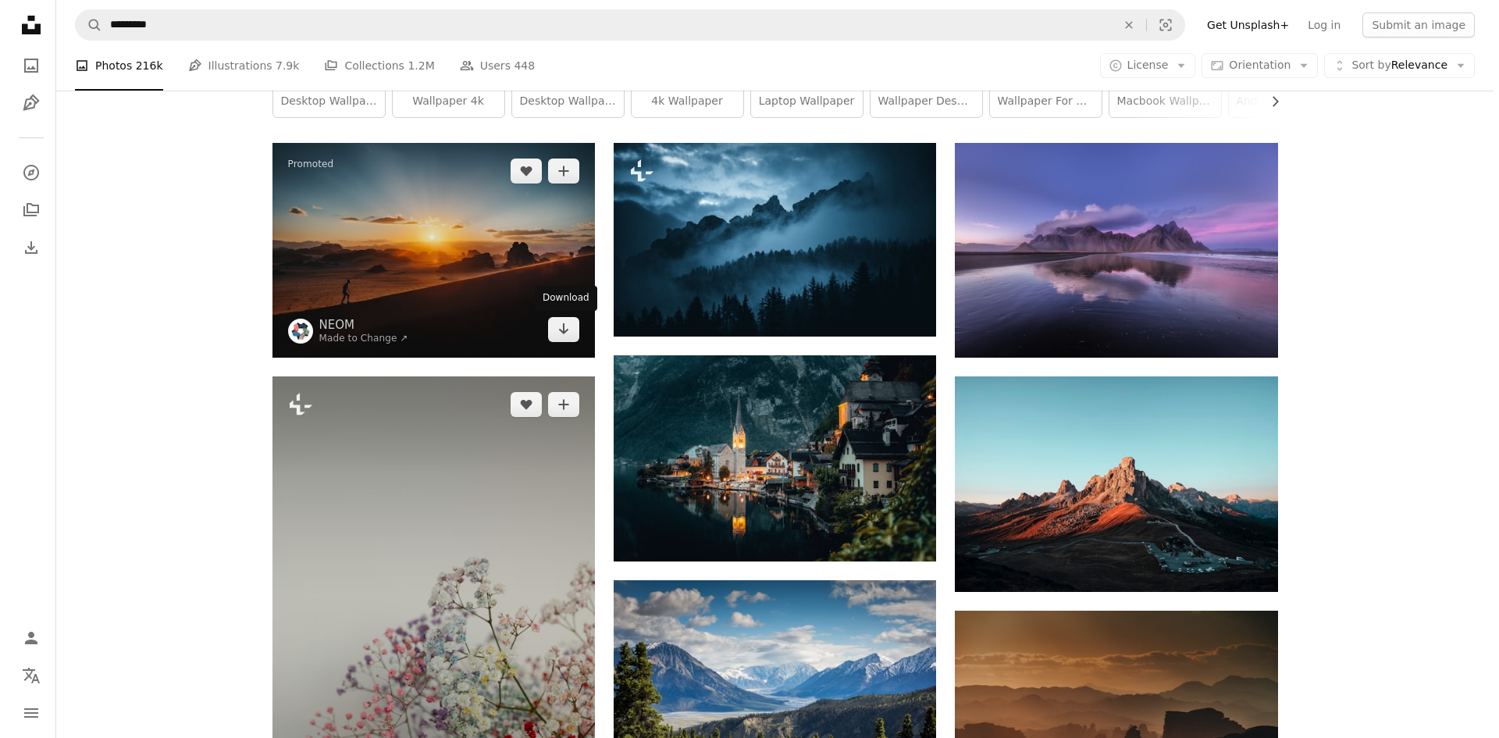
scroll to position [469, 0]
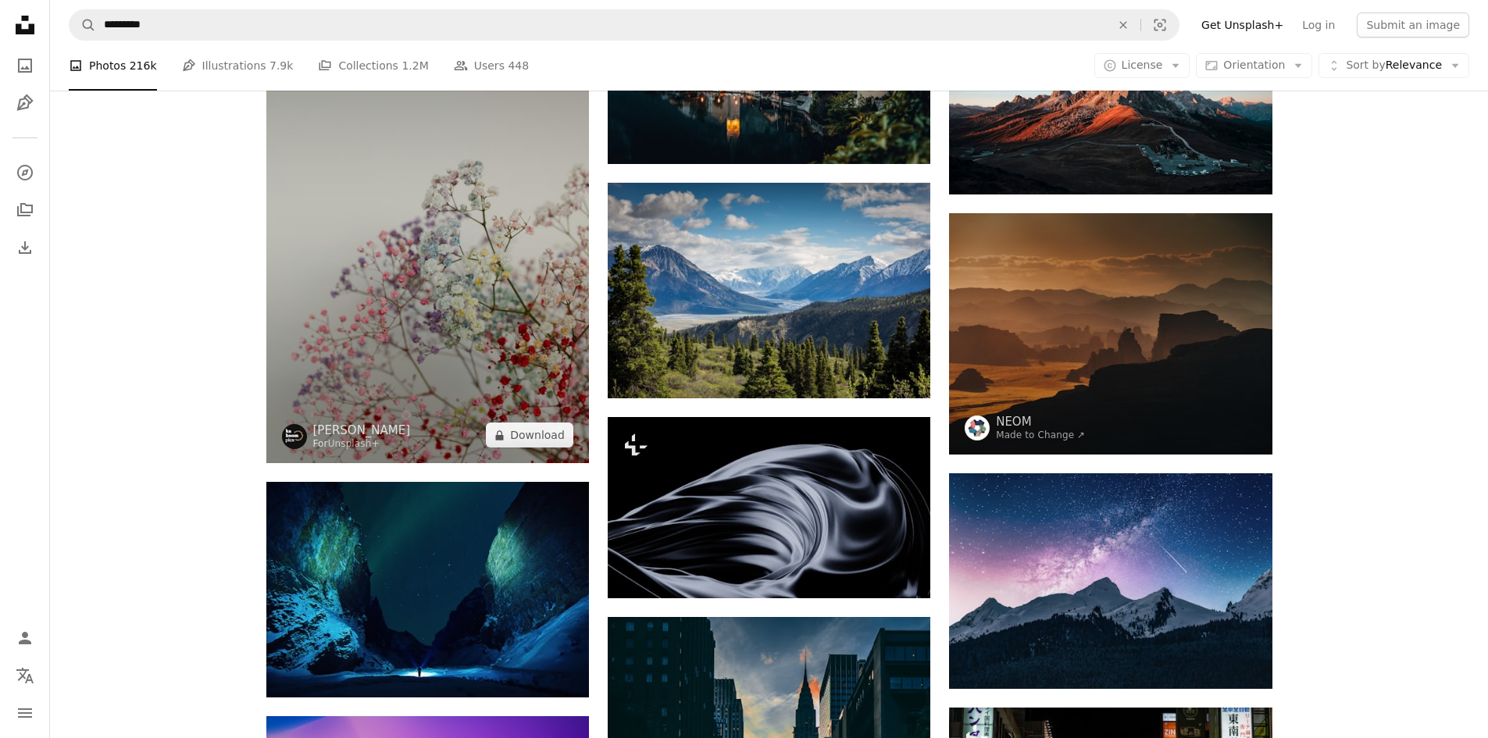
click at [416, 243] on img at bounding box center [427, 221] width 323 height 484
